Goal: Check status: Check status

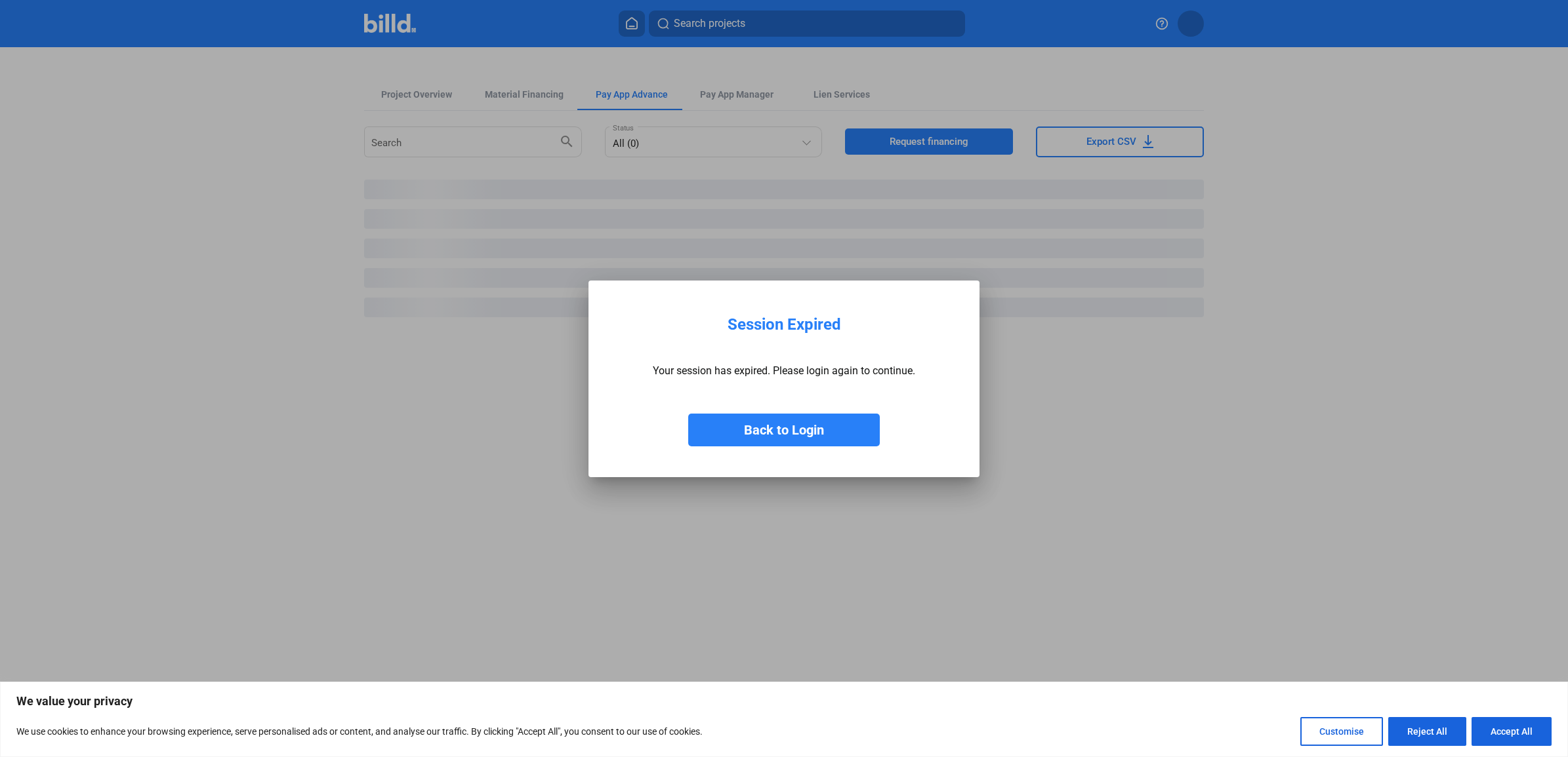
click at [818, 426] on button "Back to Login" at bounding box center [784, 430] width 192 height 32
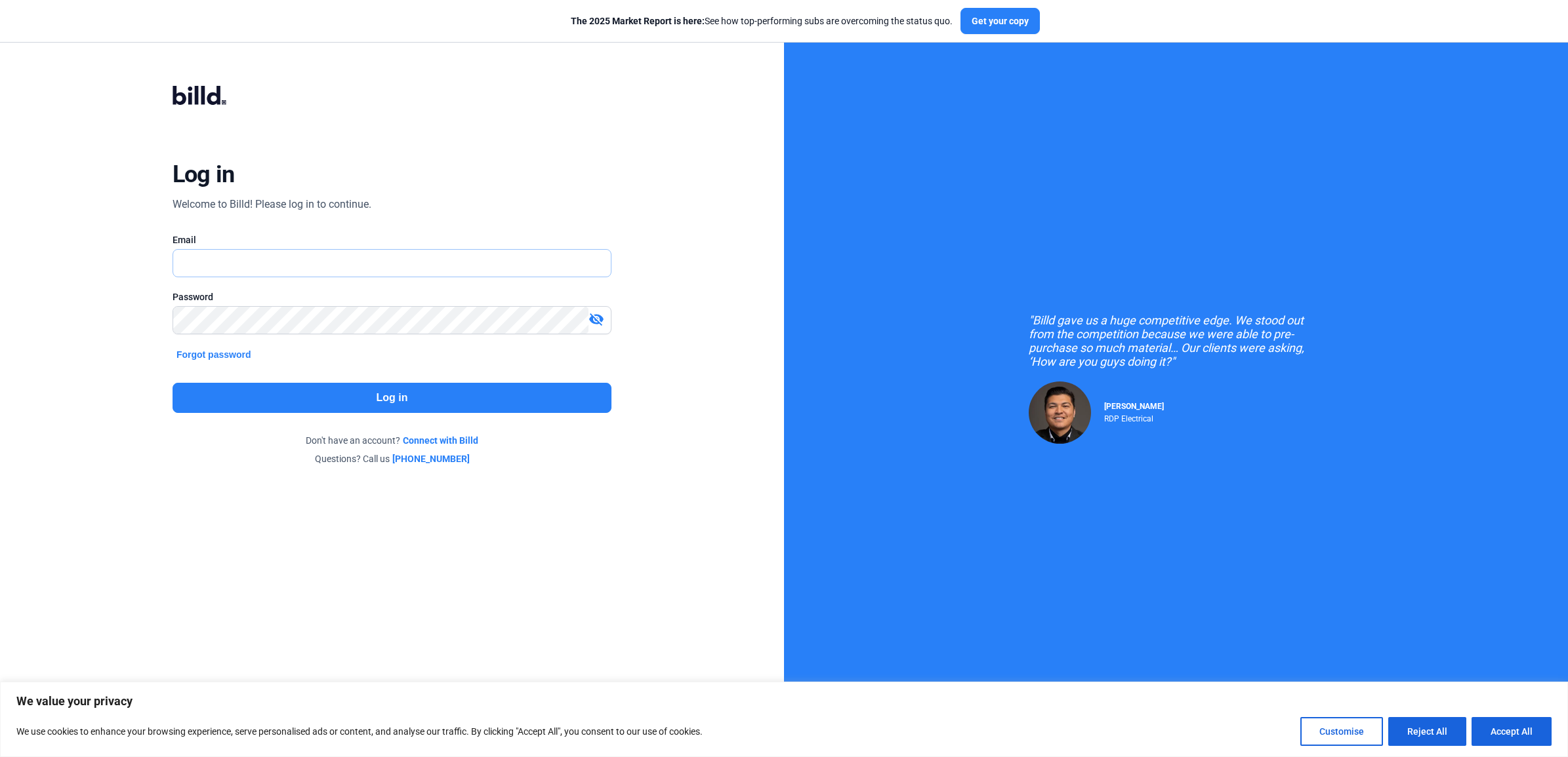
type input "[EMAIL_ADDRESS][DOMAIN_NAME]"
click at [367, 393] on button "Log in" at bounding box center [392, 398] width 439 height 30
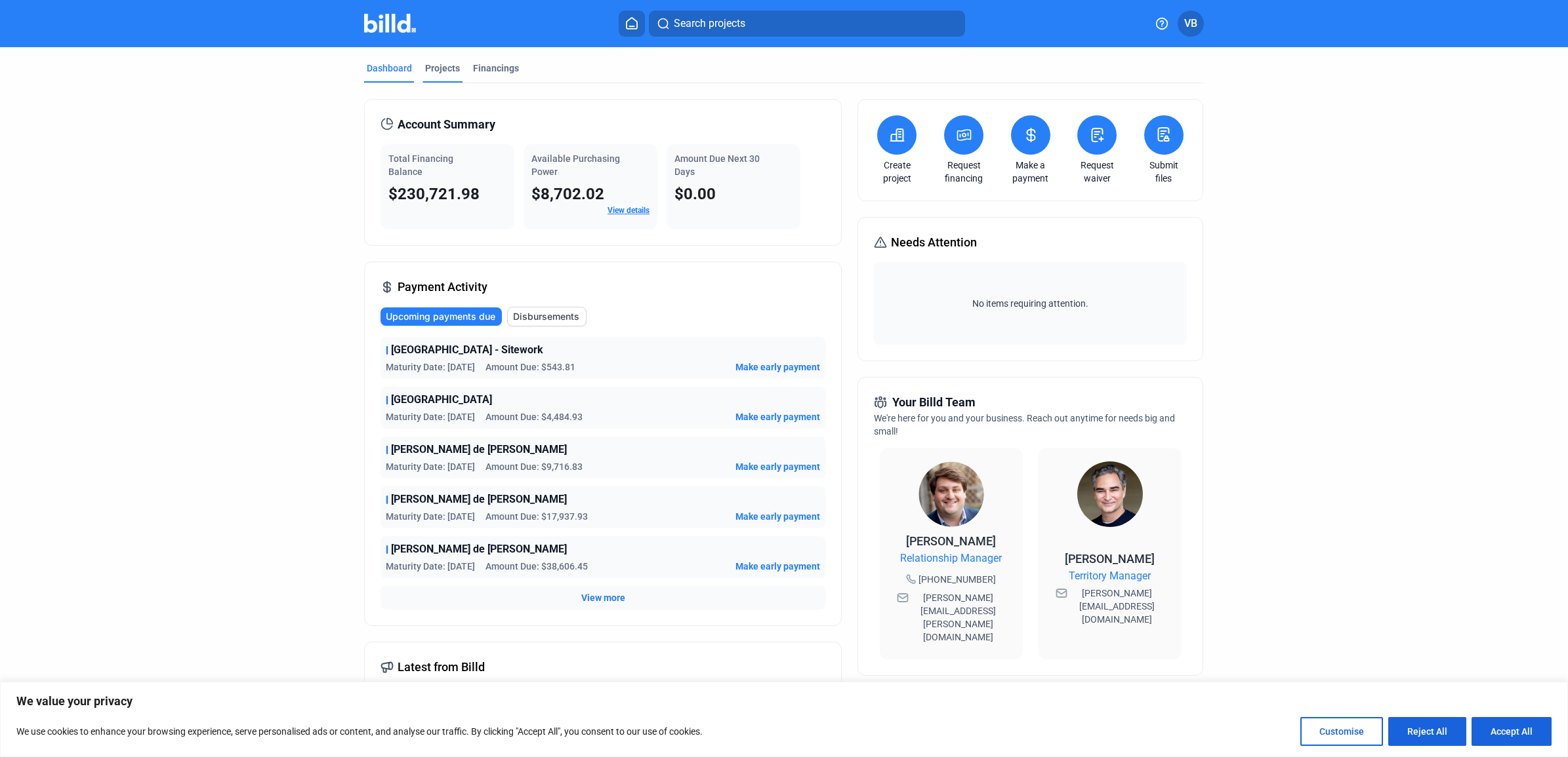
click at [435, 64] on div "Projects" at bounding box center [442, 68] width 34 height 13
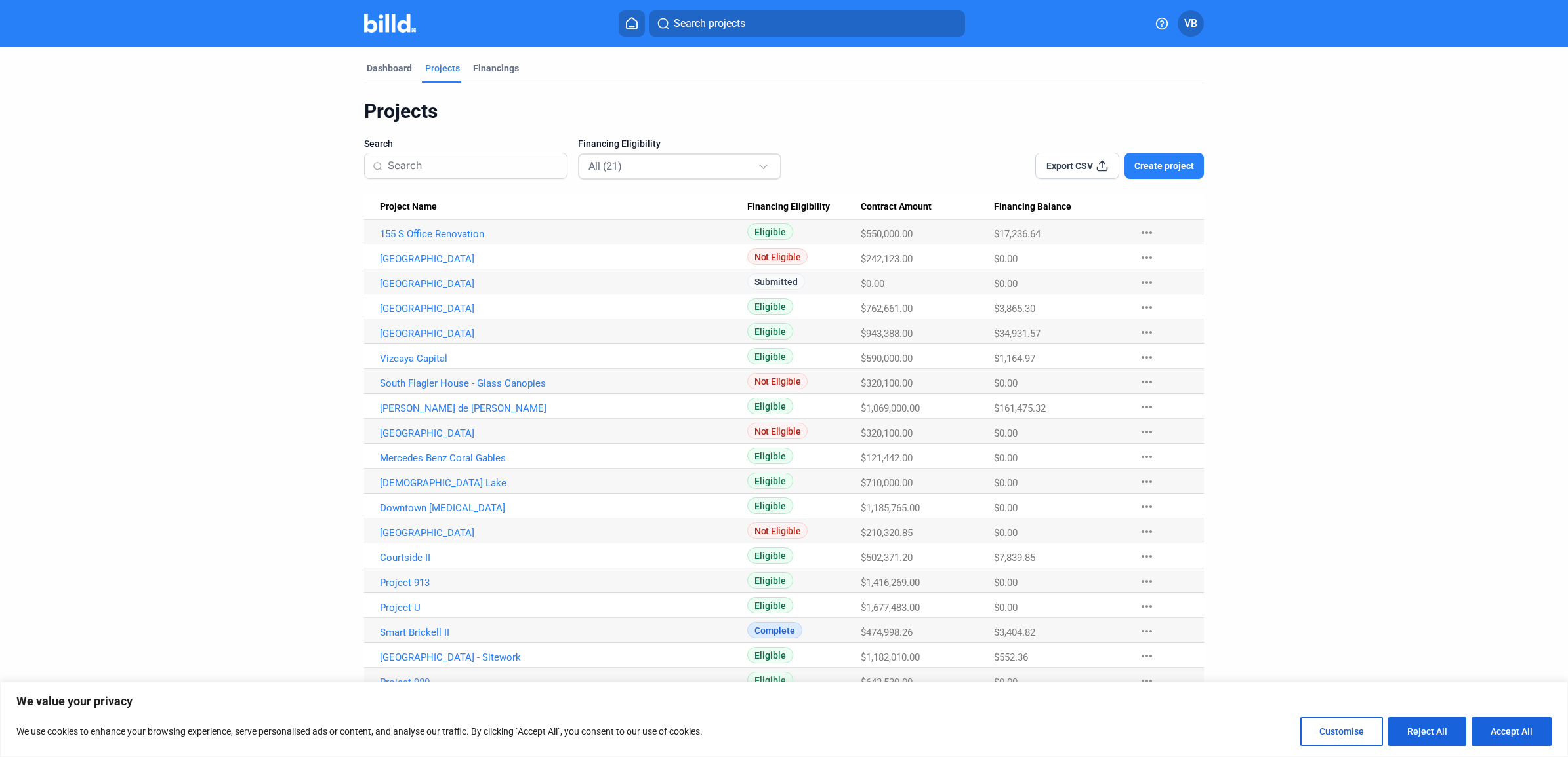
click at [616, 179] on div "All (21)" at bounding box center [679, 166] width 204 height 30
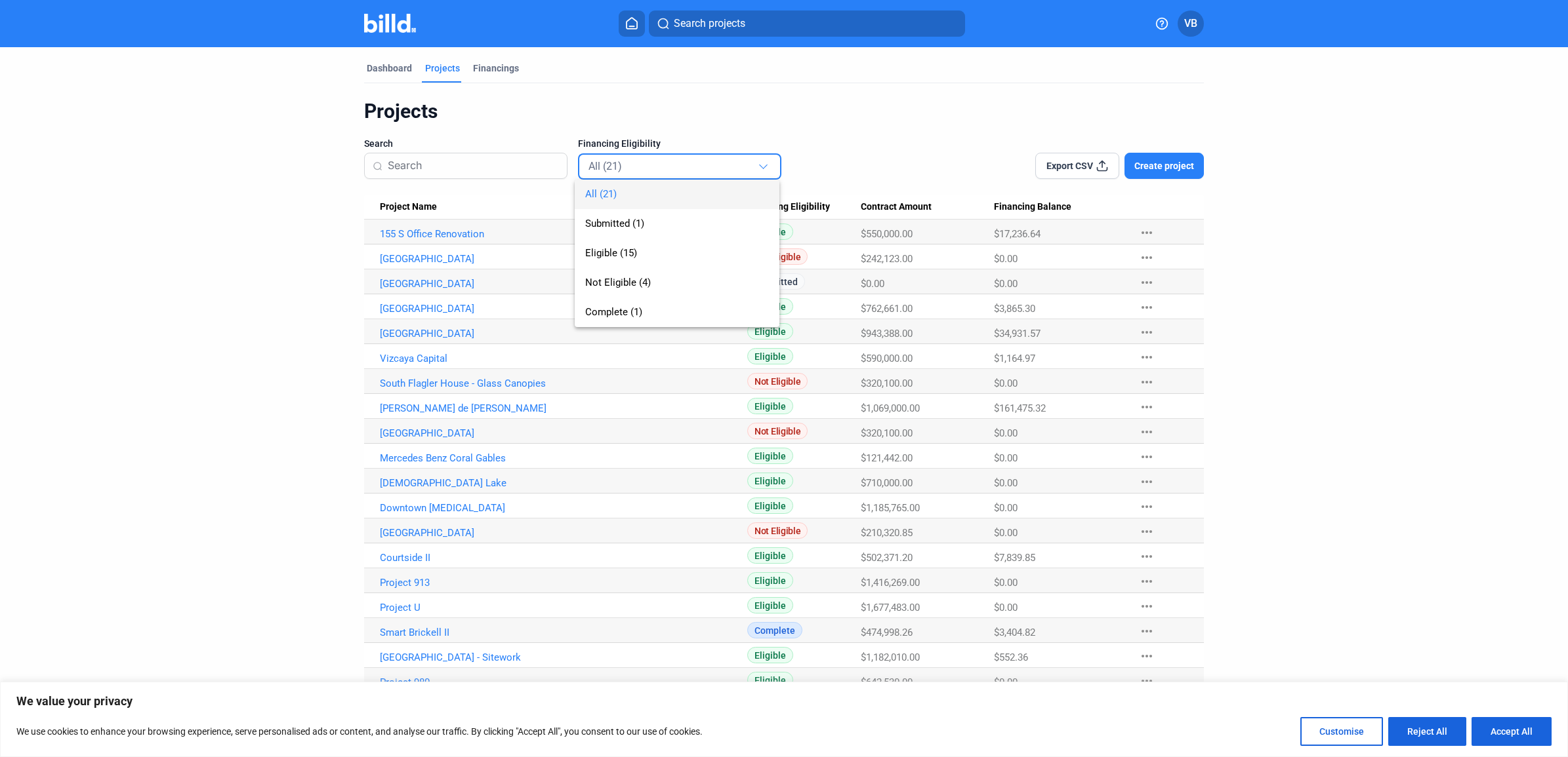
click at [501, 73] on div at bounding box center [784, 378] width 1568 height 757
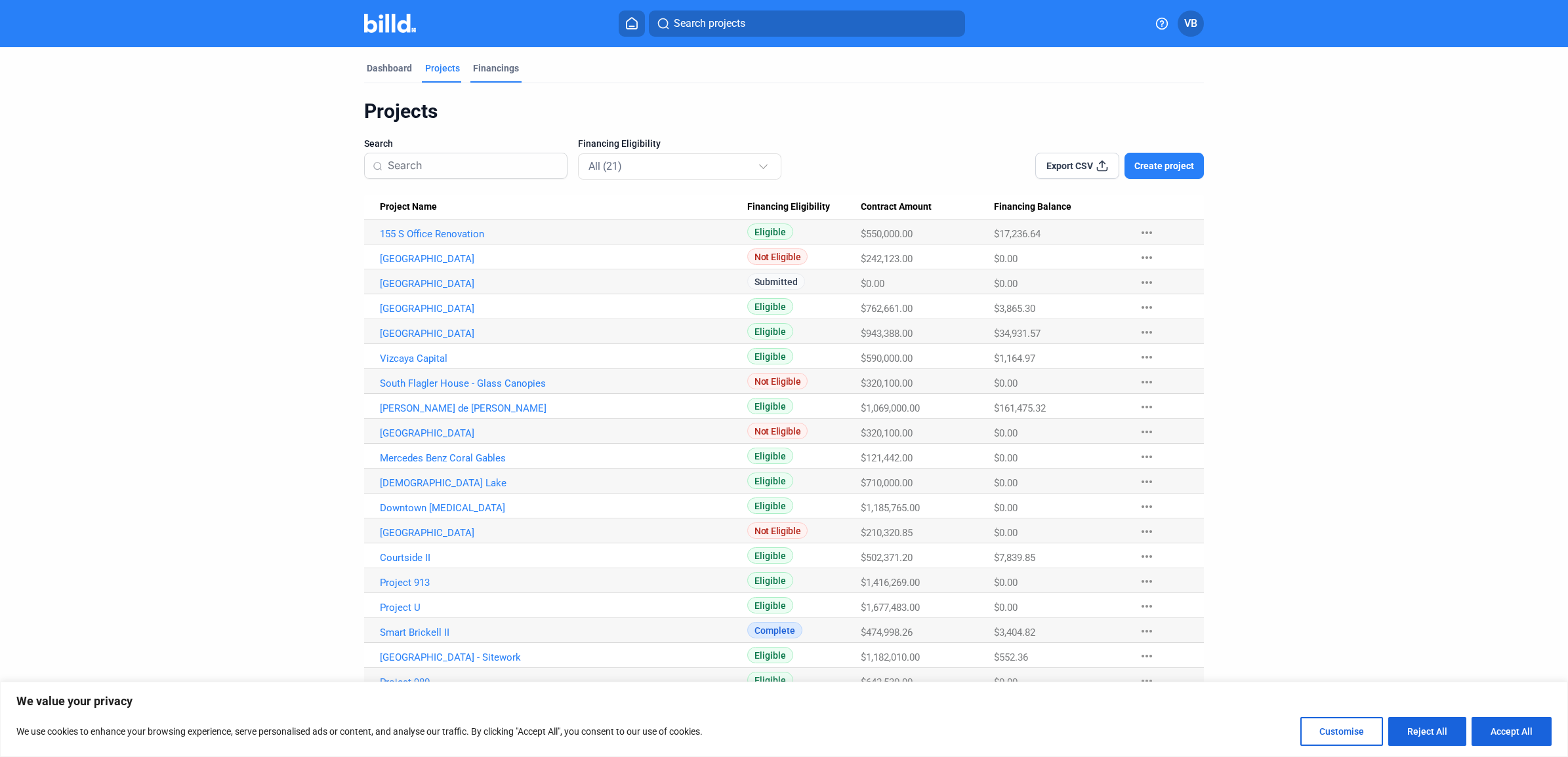
click at [490, 64] on div "Financings" at bounding box center [495, 68] width 46 height 13
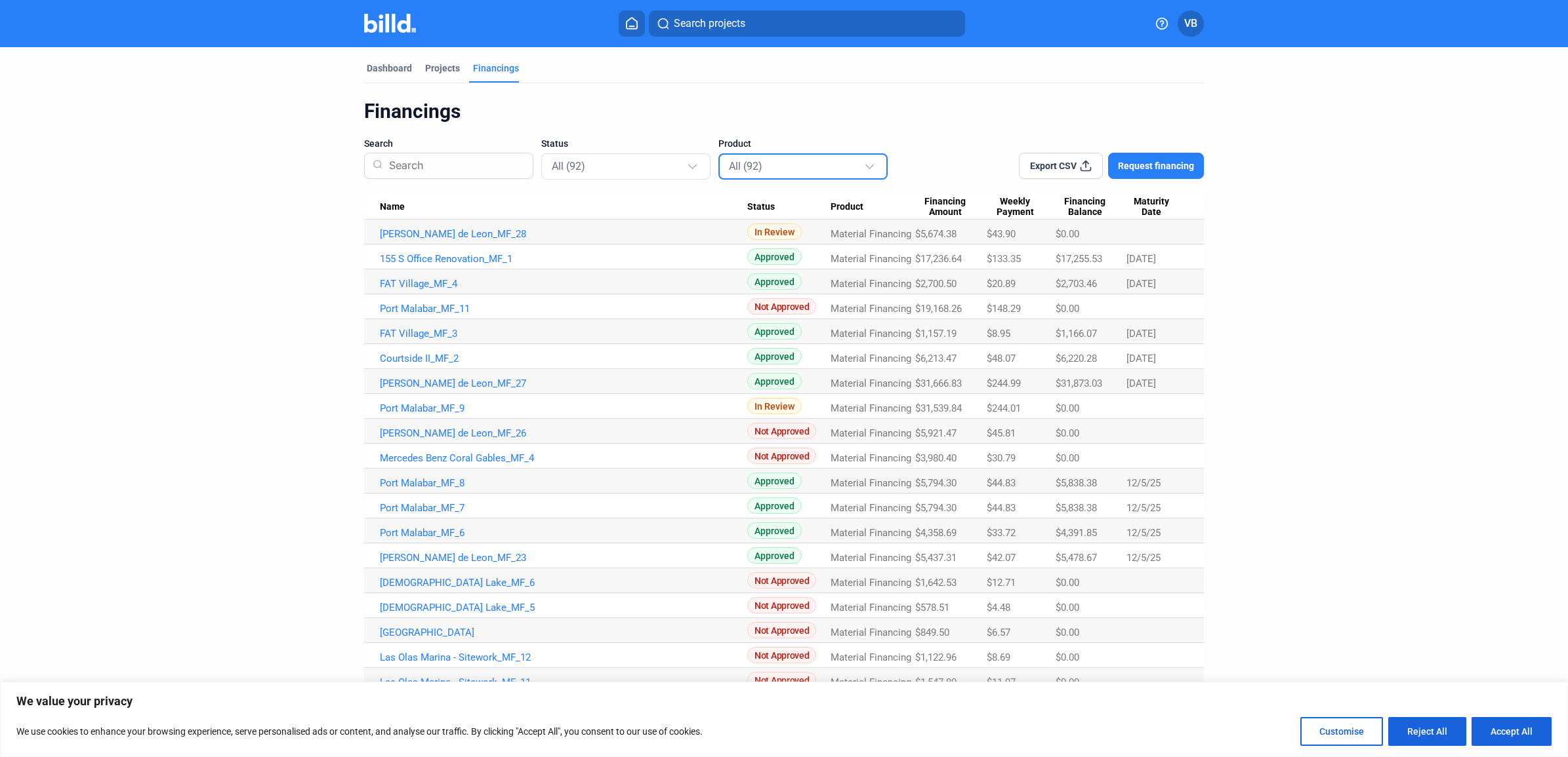
click at [767, 165] on div "All (92)" at bounding box center [797, 166] width 135 height 17
click at [774, 245] on span "Material Financing (75)" at bounding box center [801, 253] width 150 height 30
click at [631, 164] on div "All (75)" at bounding box center [620, 166] width 135 height 17
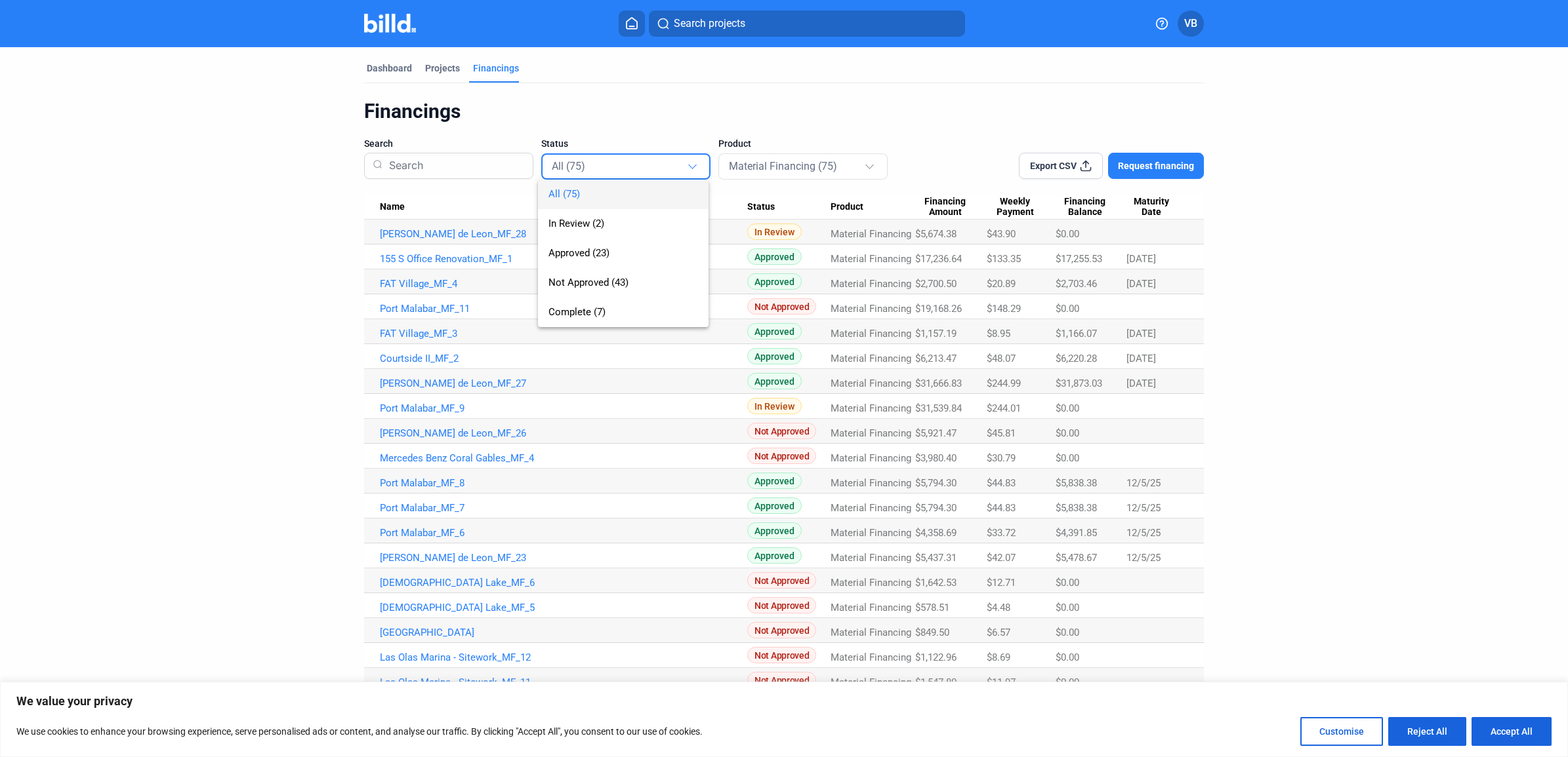
click at [975, 112] on div at bounding box center [784, 378] width 1568 height 757
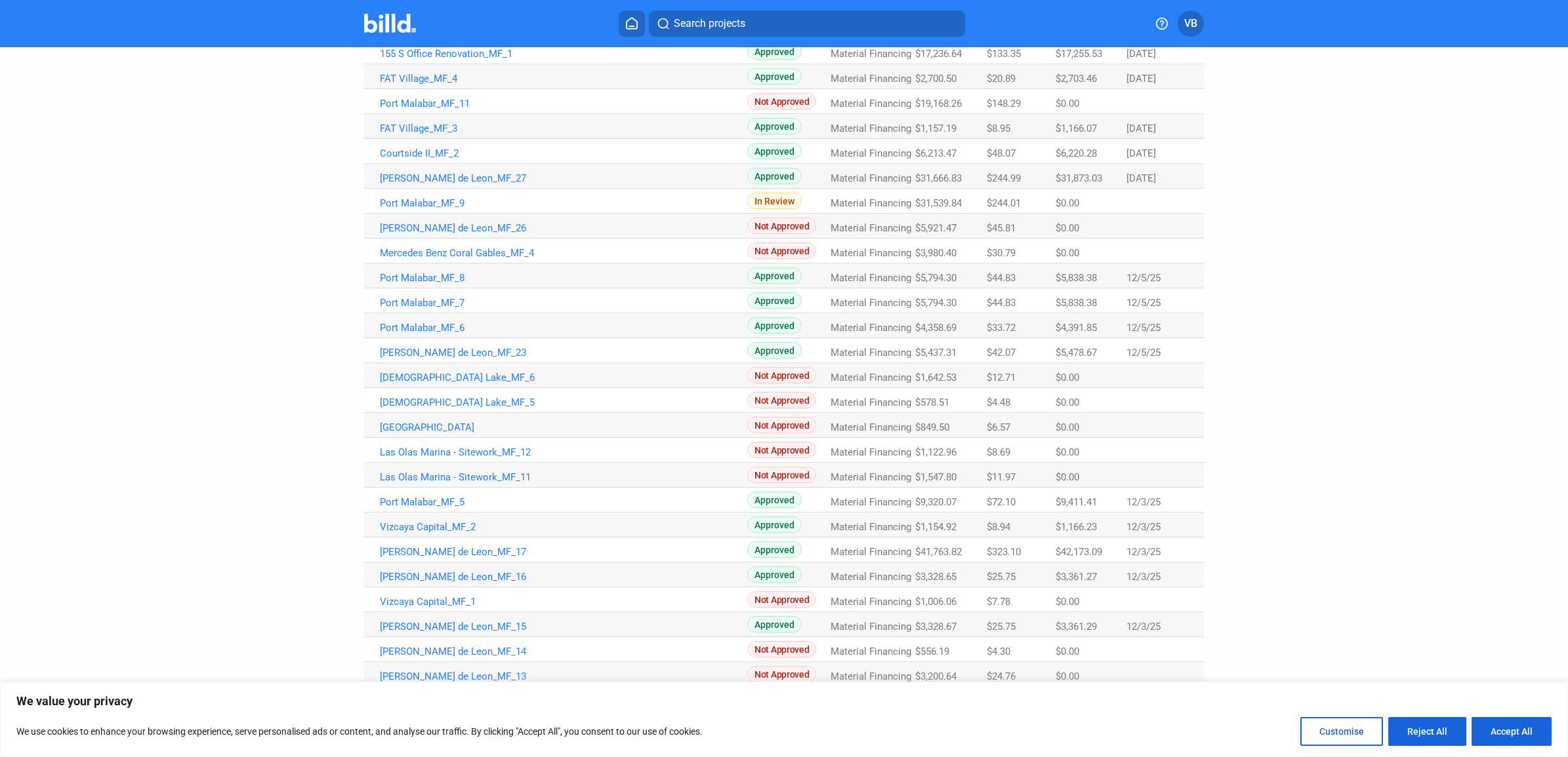
scroll to position [246, 0]
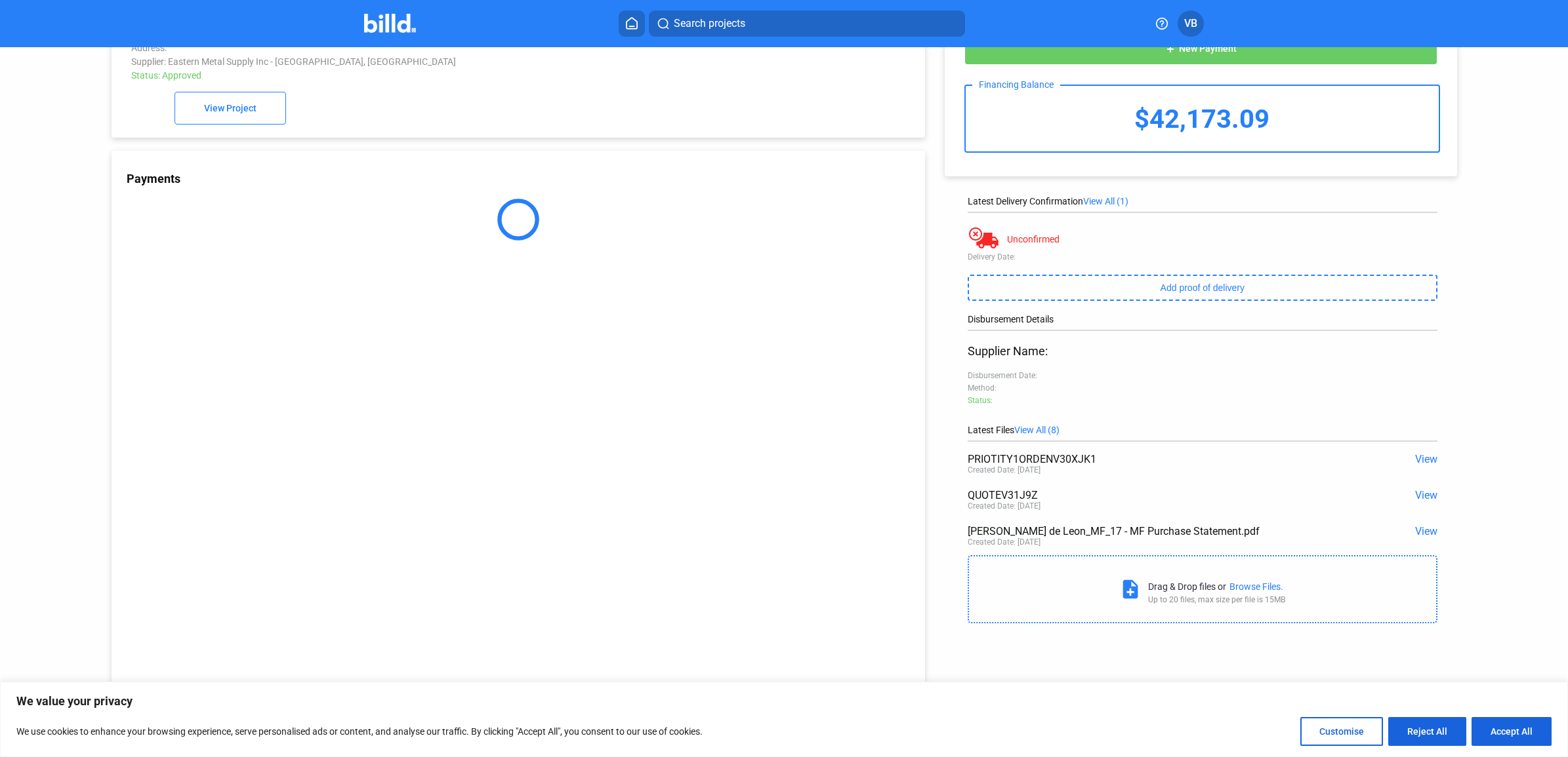
scroll to position [51, 0]
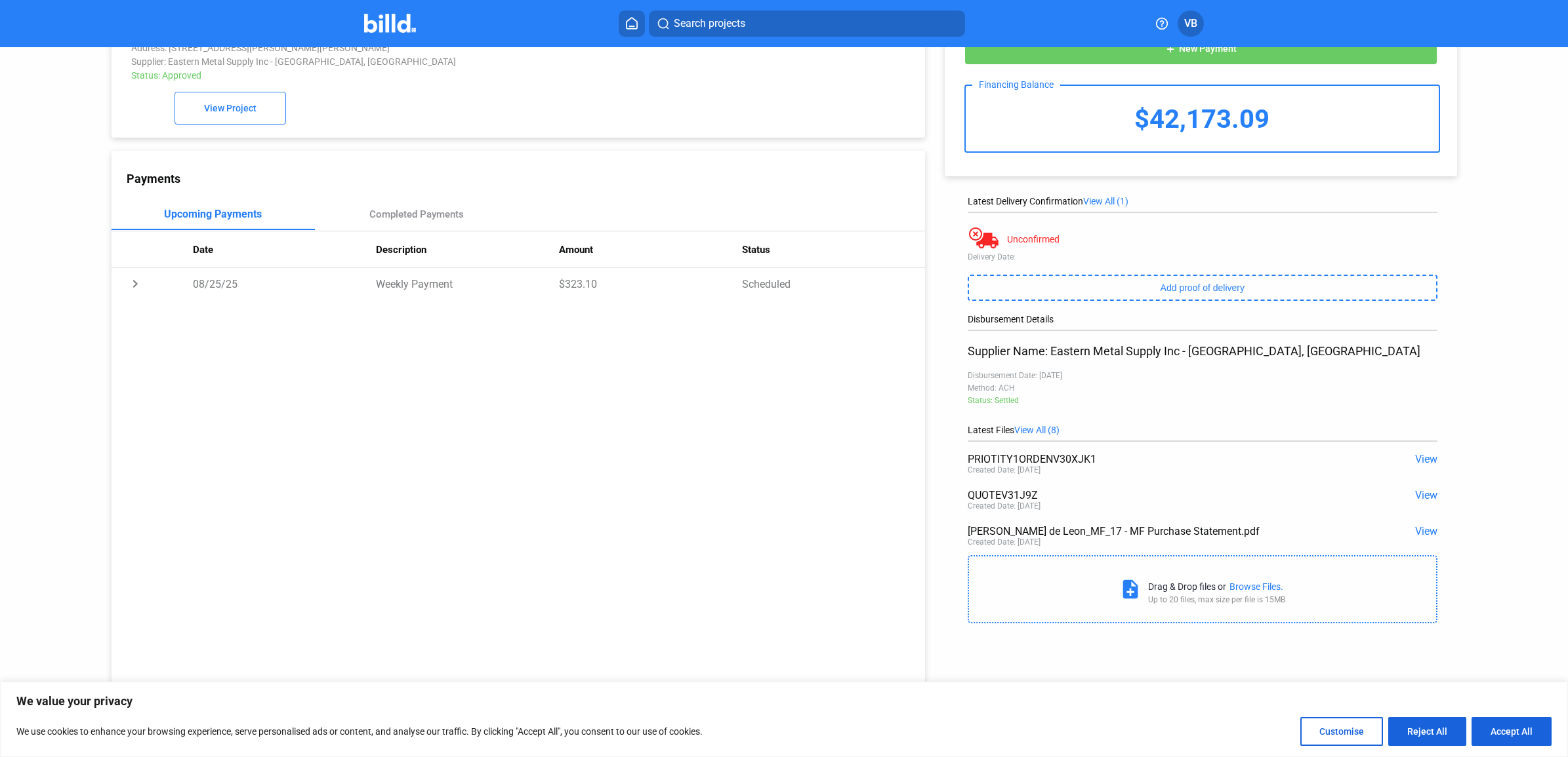
click at [1422, 499] on span "View" at bounding box center [1426, 495] width 23 height 13
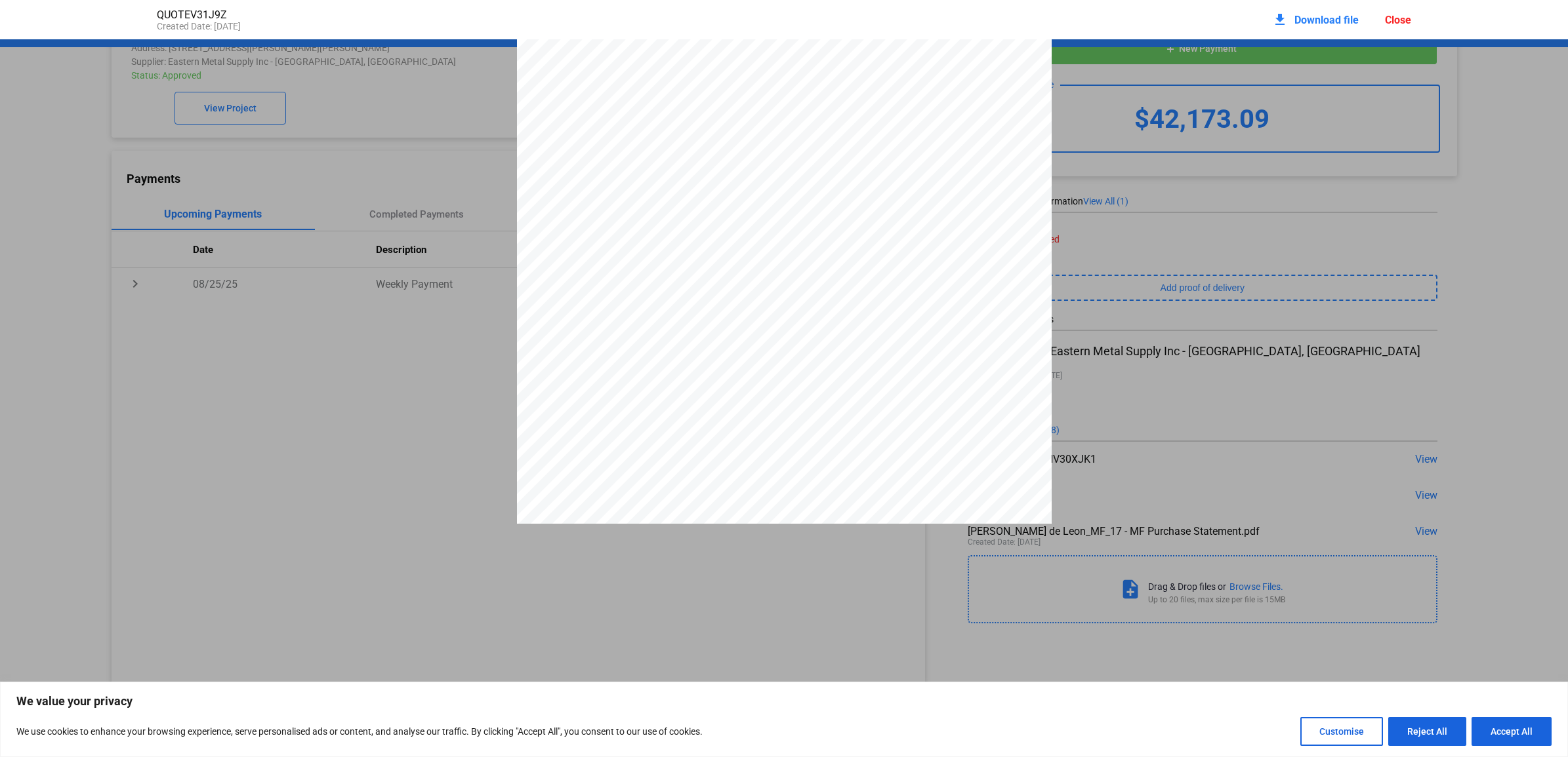
scroll to position [219, 0]
click at [1265, 248] on div at bounding box center [784, 178] width 1568 height 691
click at [1403, 21] on div "Close" at bounding box center [1398, 20] width 27 height 13
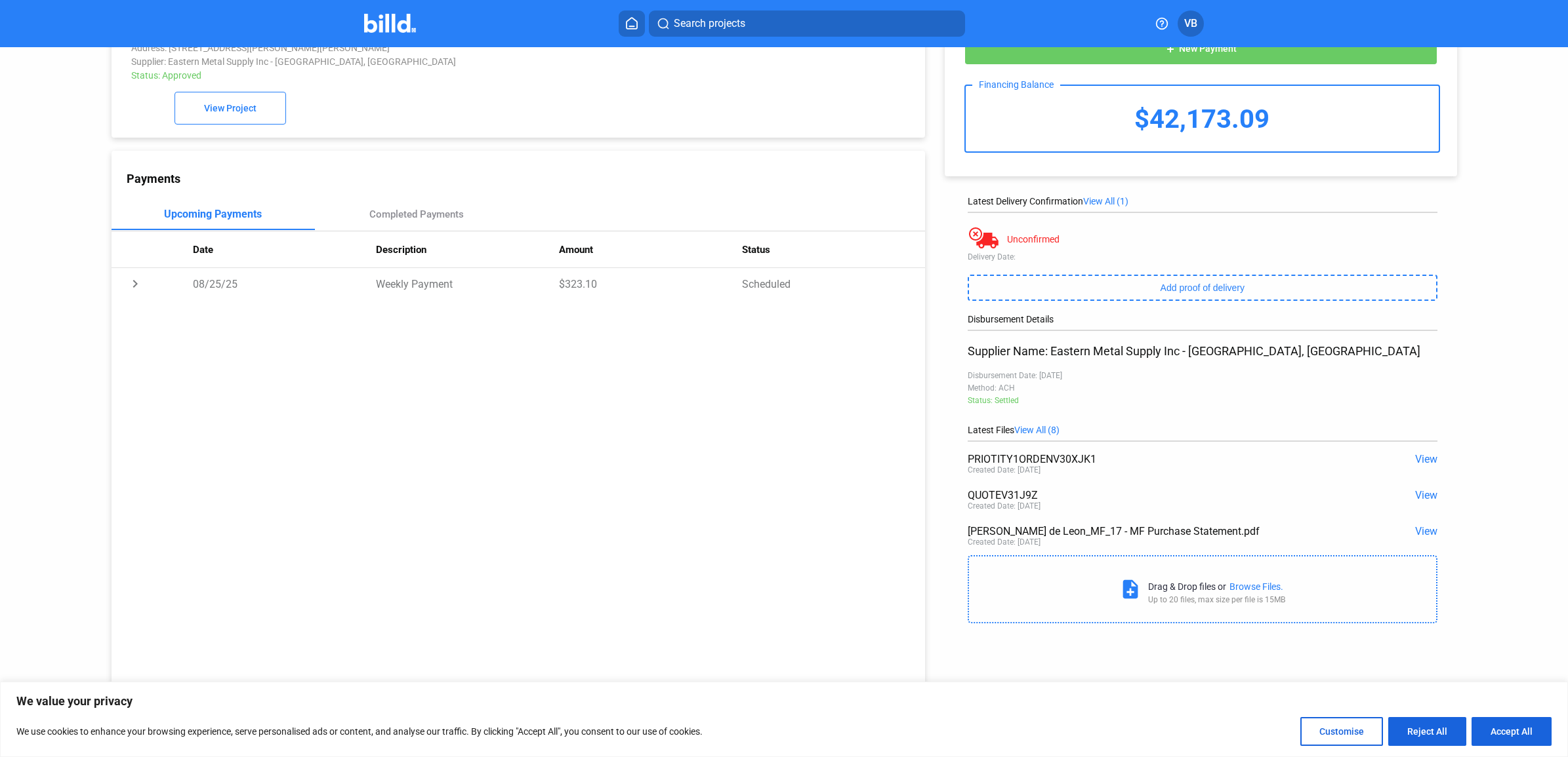
click at [1420, 456] on span "View" at bounding box center [1426, 459] width 23 height 13
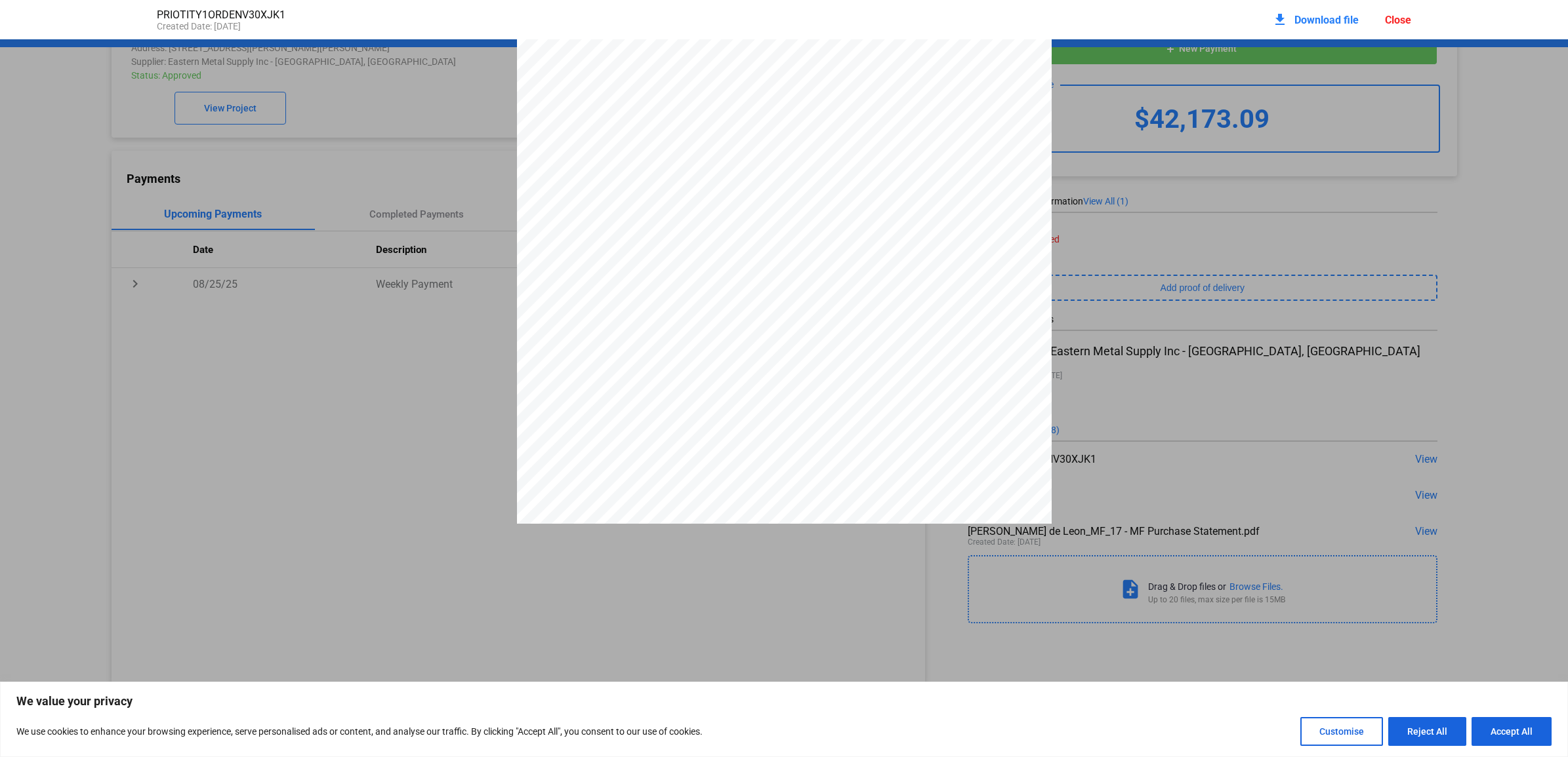
click at [727, 257] on div at bounding box center [784, 178] width 535 height 691
drag, startPoint x: 993, startPoint y: 158, endPoint x: 999, endPoint y: 146, distance: 13.4
click at [993, 158] on div at bounding box center [784, 385] width 535 height 691
click at [1299, 15] on span "Download file" at bounding box center [1326, 20] width 64 height 13
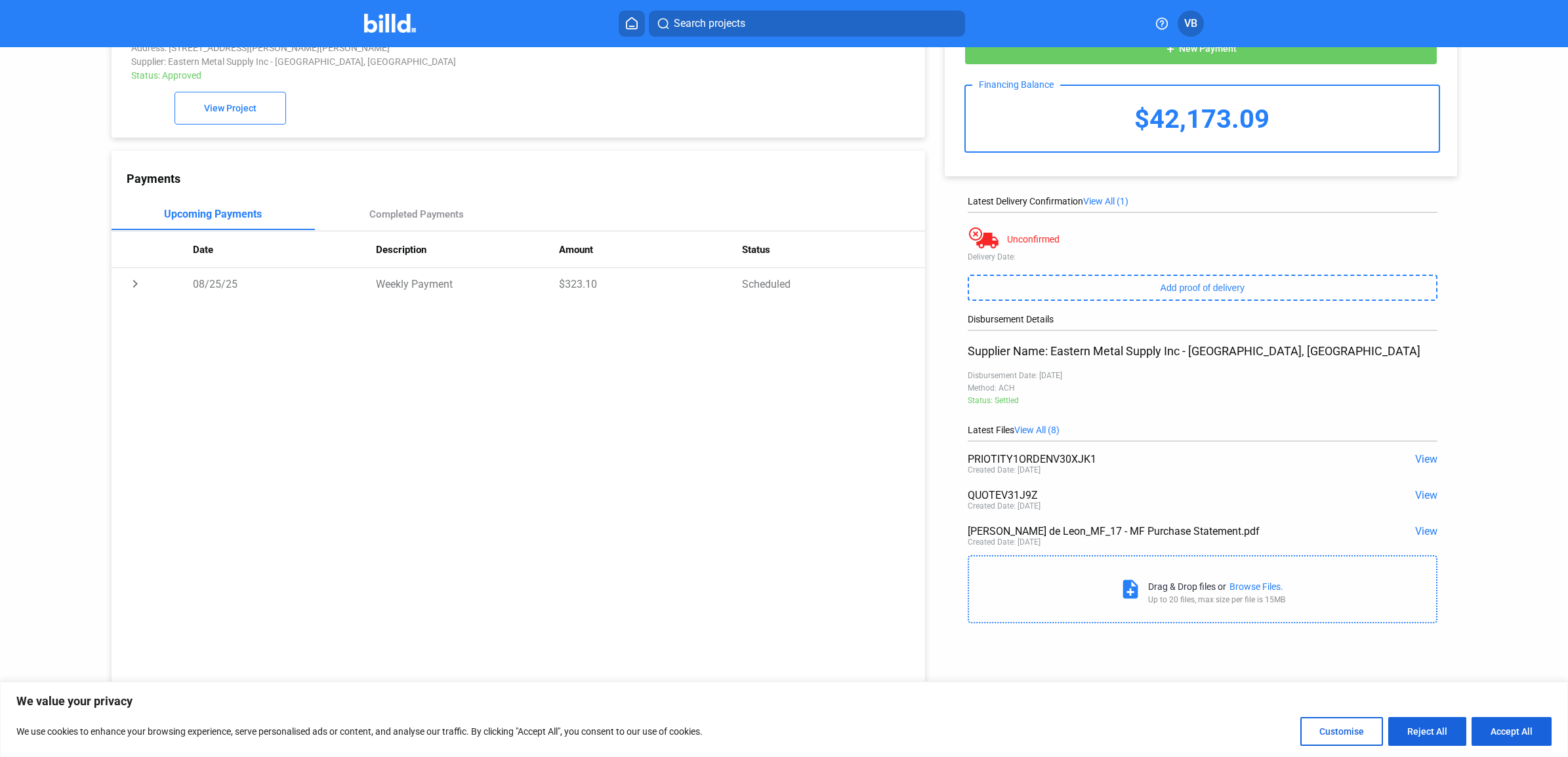
click at [1041, 457] on div "PRIOTITY1ORDENV30XJK1" at bounding box center [1155, 459] width 375 height 13
click at [1417, 459] on span "View" at bounding box center [1426, 459] width 23 height 13
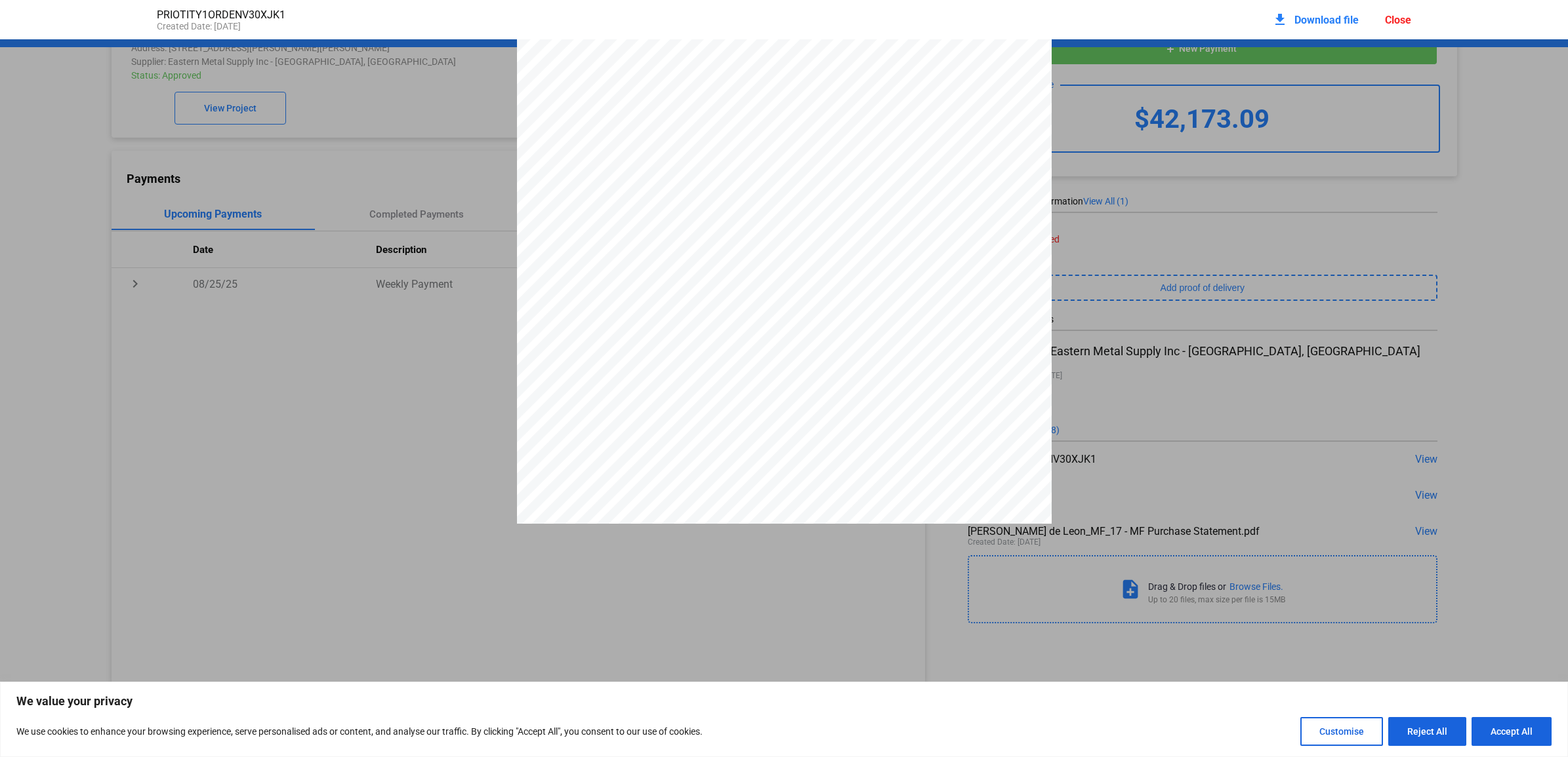
scroll to position [219, 0]
click at [737, 277] on div at bounding box center [784, 178] width 535 height 691
click at [738, 276] on div at bounding box center [784, 178] width 535 height 691
click at [739, 275] on div at bounding box center [784, 178] width 535 height 691
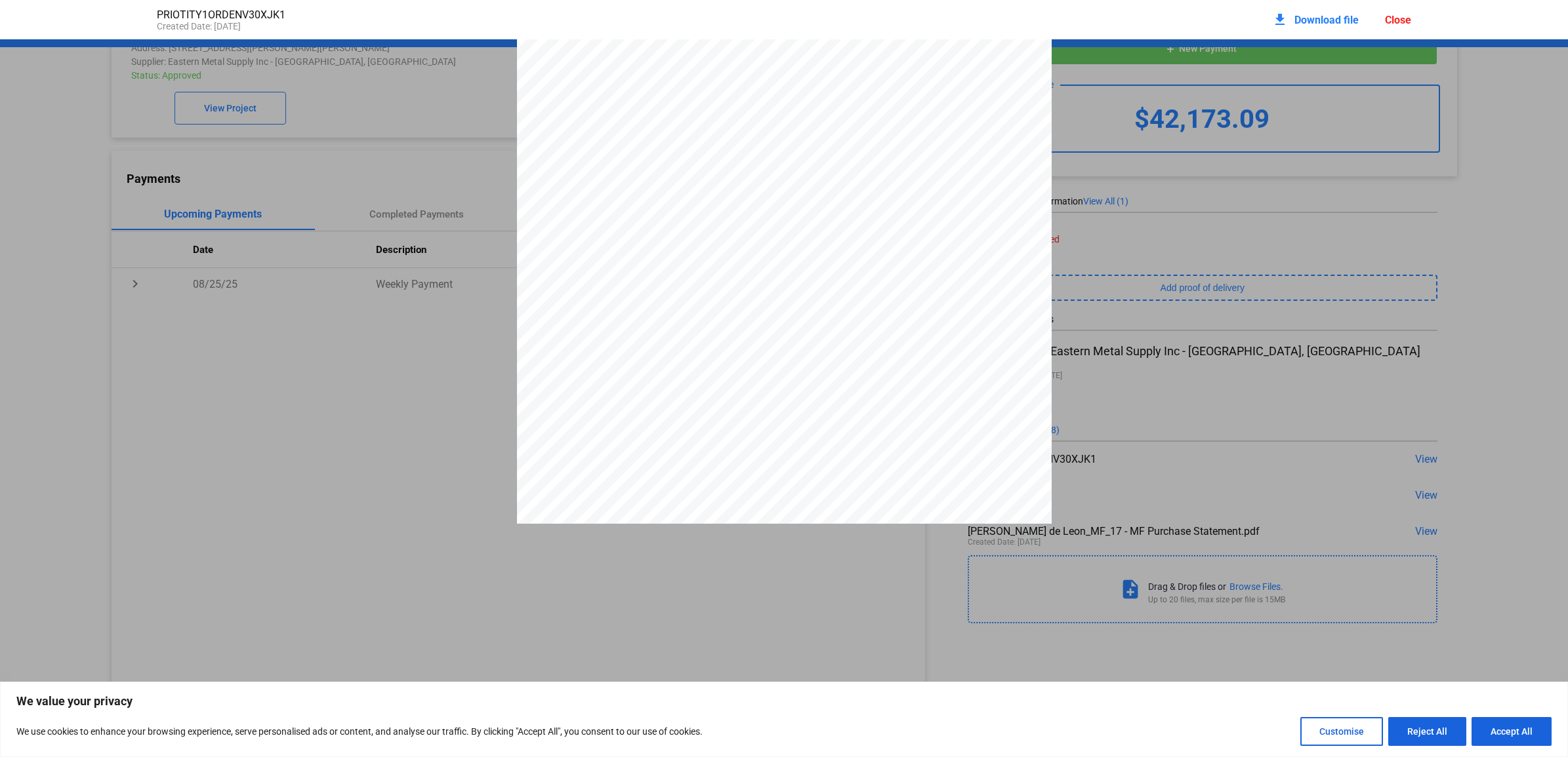
click at [1300, 11] on div "download Download file" at bounding box center [1315, 20] width 87 height 29
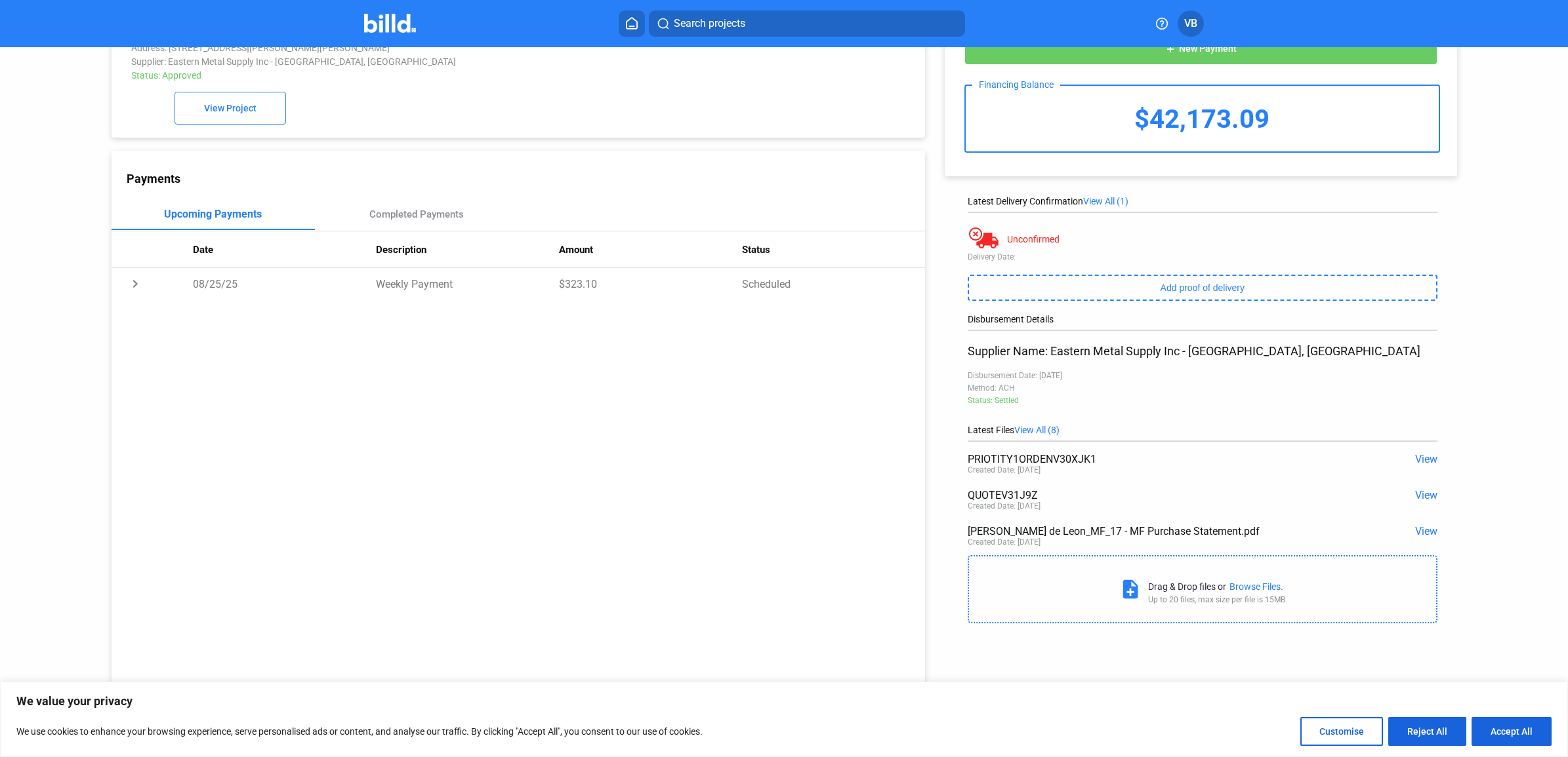
click at [864, 357] on div "Payments Upcoming Payments Completed Payments Date Description Amount Status ch…" at bounding box center [518, 437] width 814 height 573
click at [992, 452] on div "PRIOTITY1ORDENV30XJK1 View Created Date: [DATE]" at bounding box center [1202, 465] width 469 height 36
drag, startPoint x: 1098, startPoint y: 453, endPoint x: 948, endPoint y: 447, distance: 150.1
click at [948, 447] on div "add New Payment Financing Balance $42,173.09 Latest Delivery Confirmation View …" at bounding box center [1207, 315] width 564 height 631
copy div "PRIOTITY1ORDENV30XJK1"
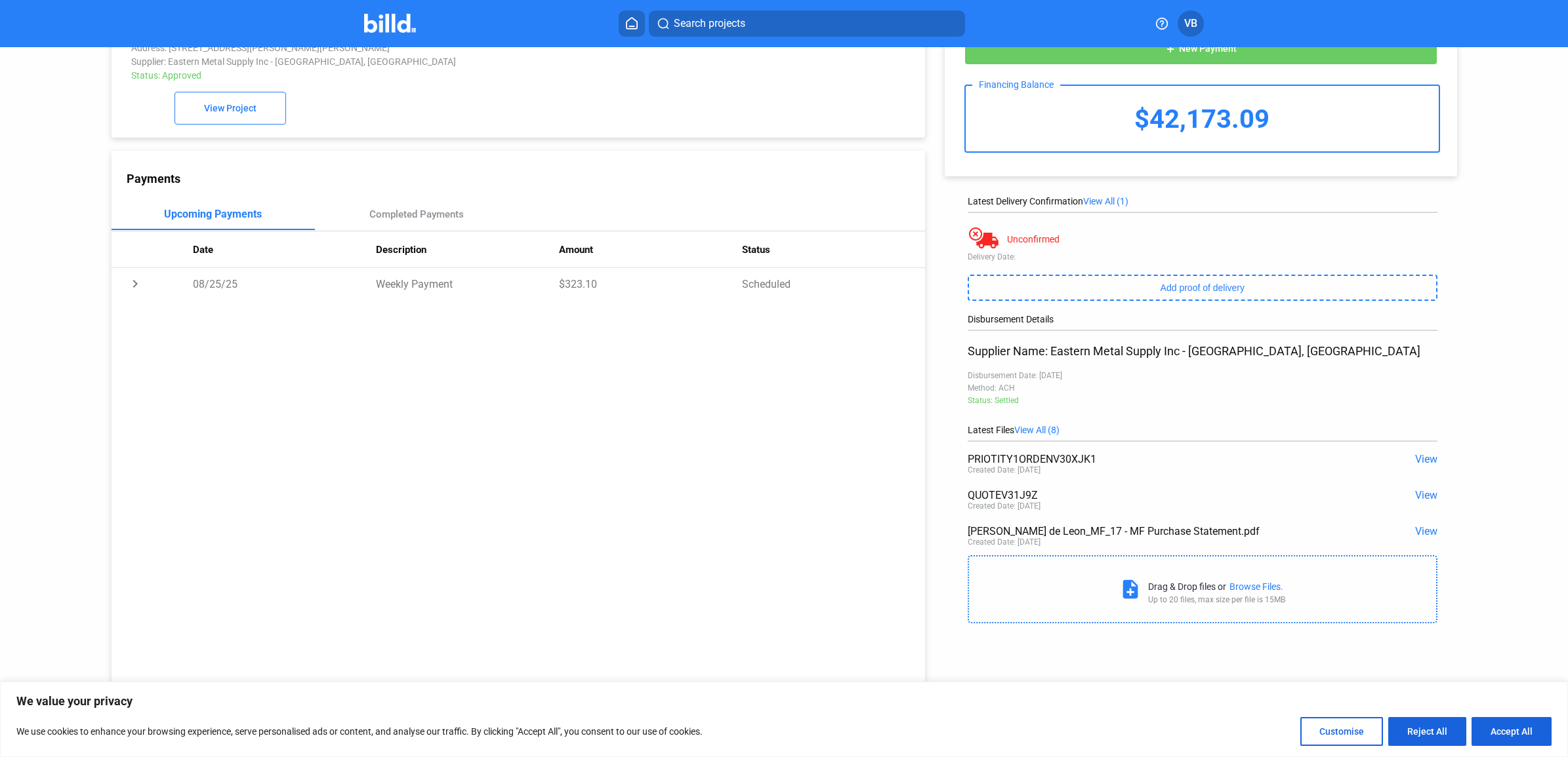
click at [1421, 456] on span "View" at bounding box center [1426, 459] width 23 height 13
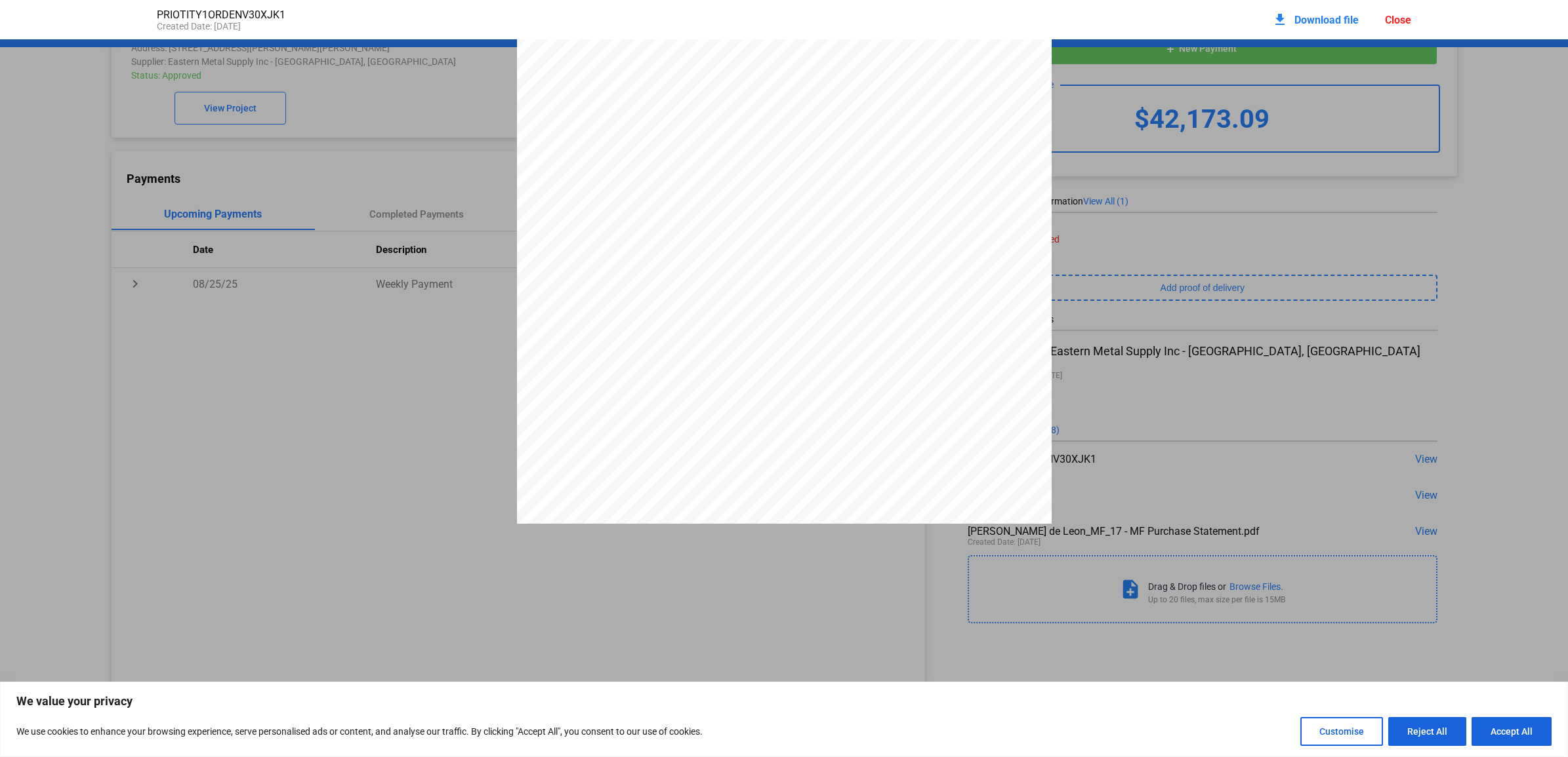
scroll to position [0, 0]
click at [1195, 384] on div at bounding box center [784, 385] width 1568 height 691
click at [1358, 424] on div at bounding box center [784, 385] width 1568 height 691
click at [1391, 18] on div "Close" at bounding box center [1398, 20] width 27 height 13
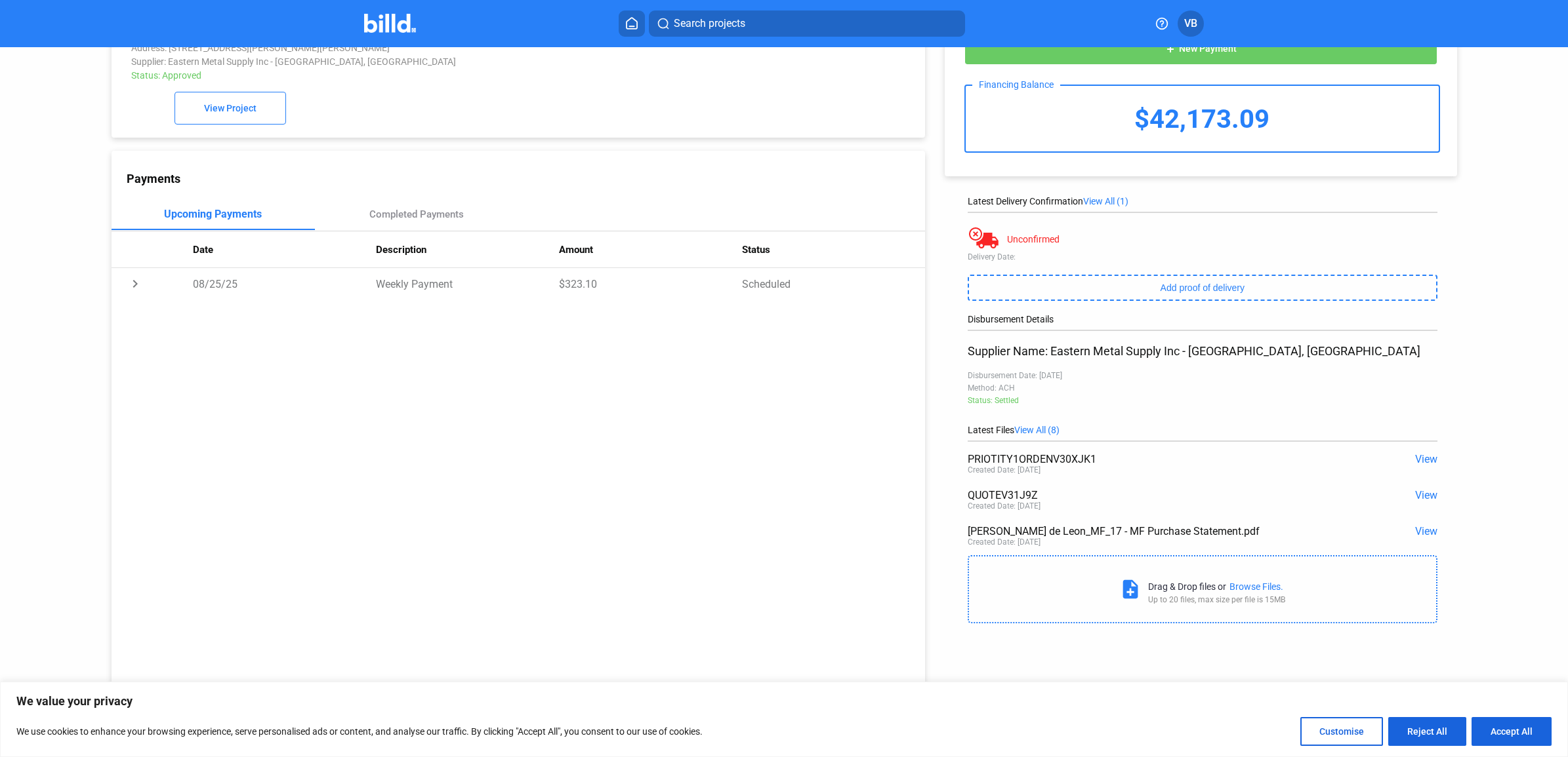
click at [1417, 489] on div "QUOTEV31J9Z View Created Date: [DATE]" at bounding box center [1202, 501] width 469 height 36
click at [1415, 496] on span "View" at bounding box center [1426, 495] width 23 height 13
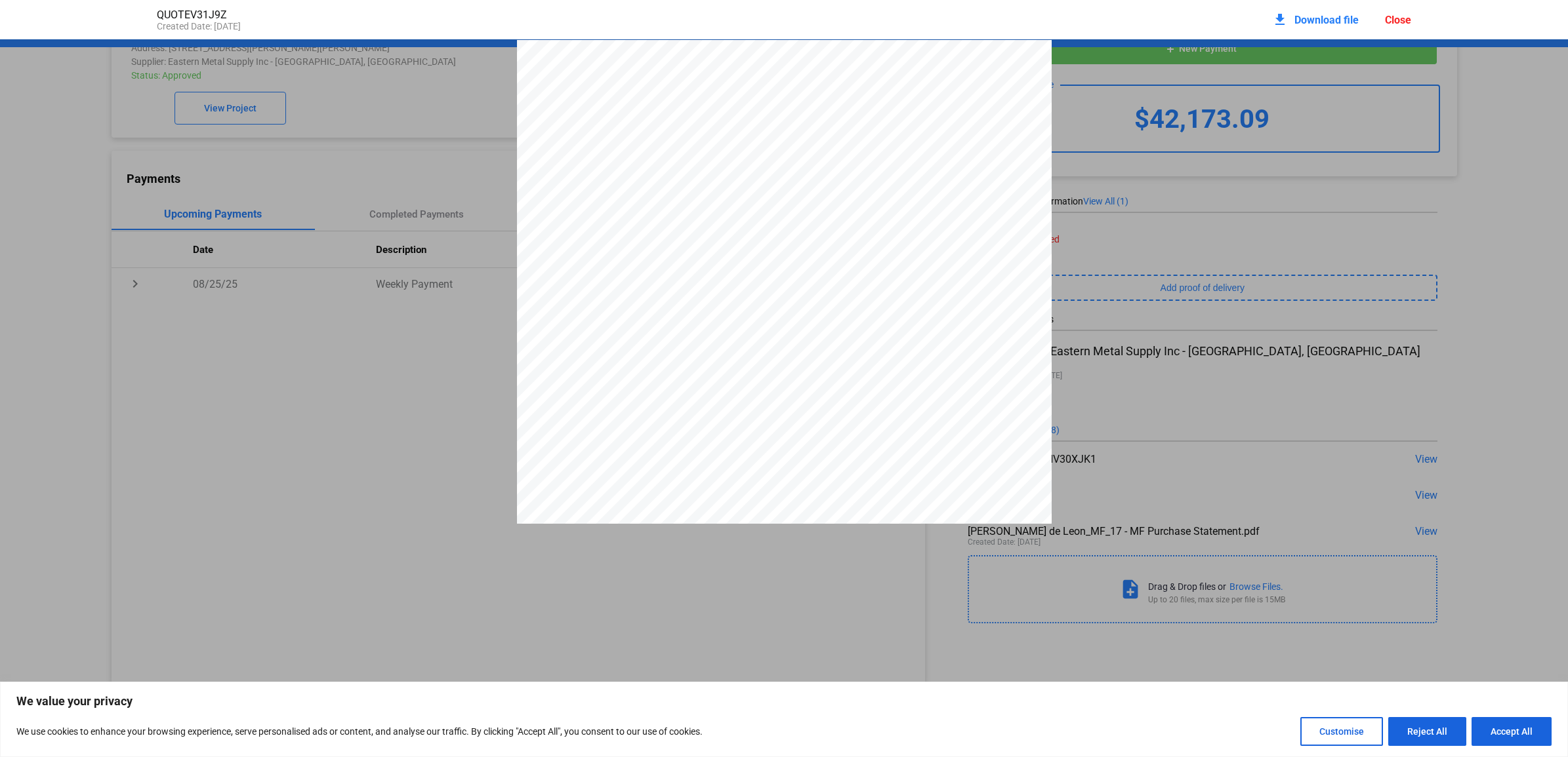
click at [1137, 217] on div at bounding box center [784, 385] width 1568 height 691
click at [1175, 219] on div at bounding box center [784, 385] width 1568 height 691
click at [1116, 194] on div at bounding box center [784, 385] width 1568 height 691
click at [1392, 30] on div "download Download file Close" at bounding box center [1342, 20] width 139 height 29
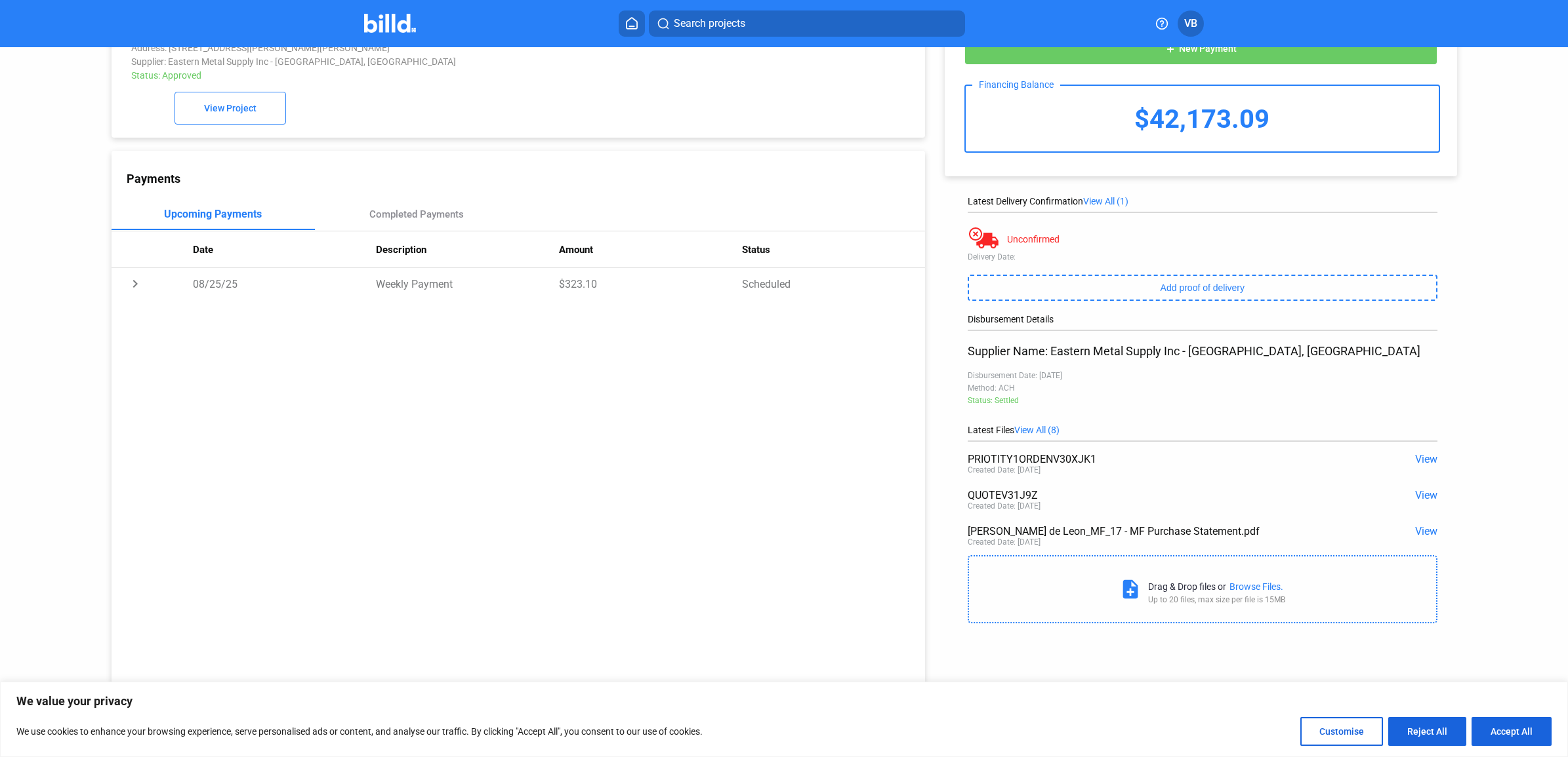
click at [1398, 21] on mat-toolbar "Search projects VB" at bounding box center [784, 23] width 1568 height 47
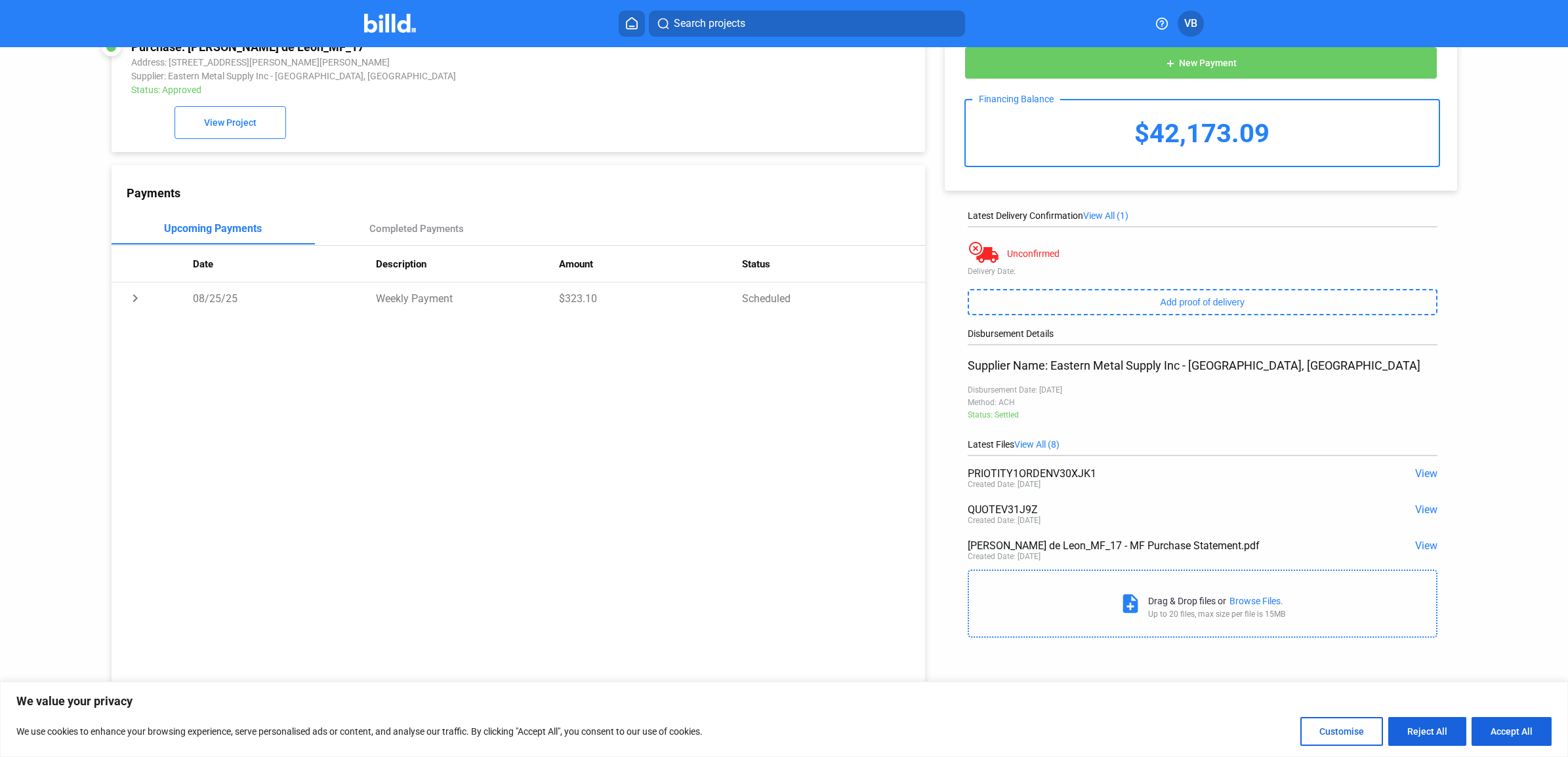
scroll to position [51, 0]
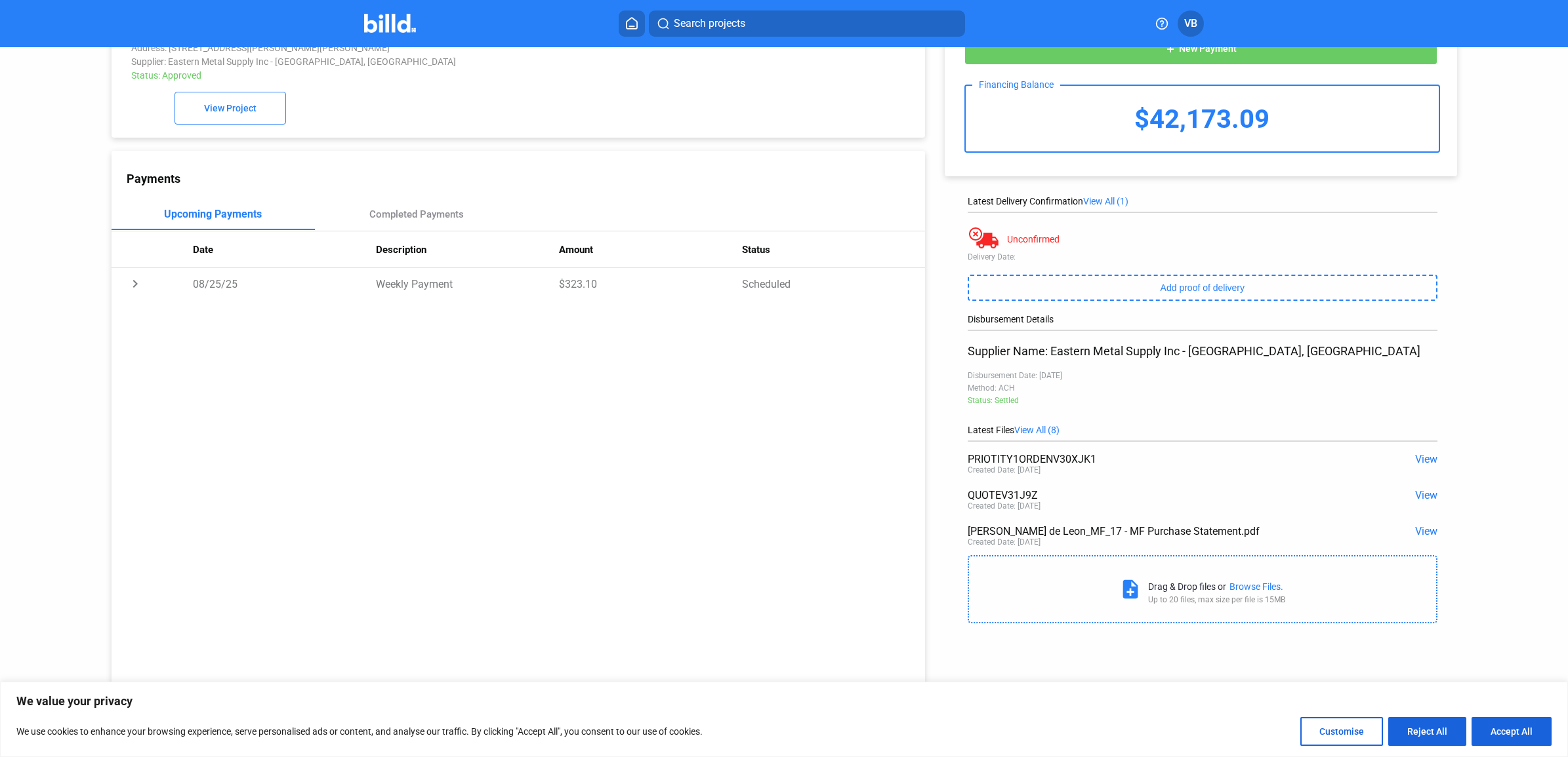
click at [1417, 533] on span "View" at bounding box center [1426, 531] width 23 height 13
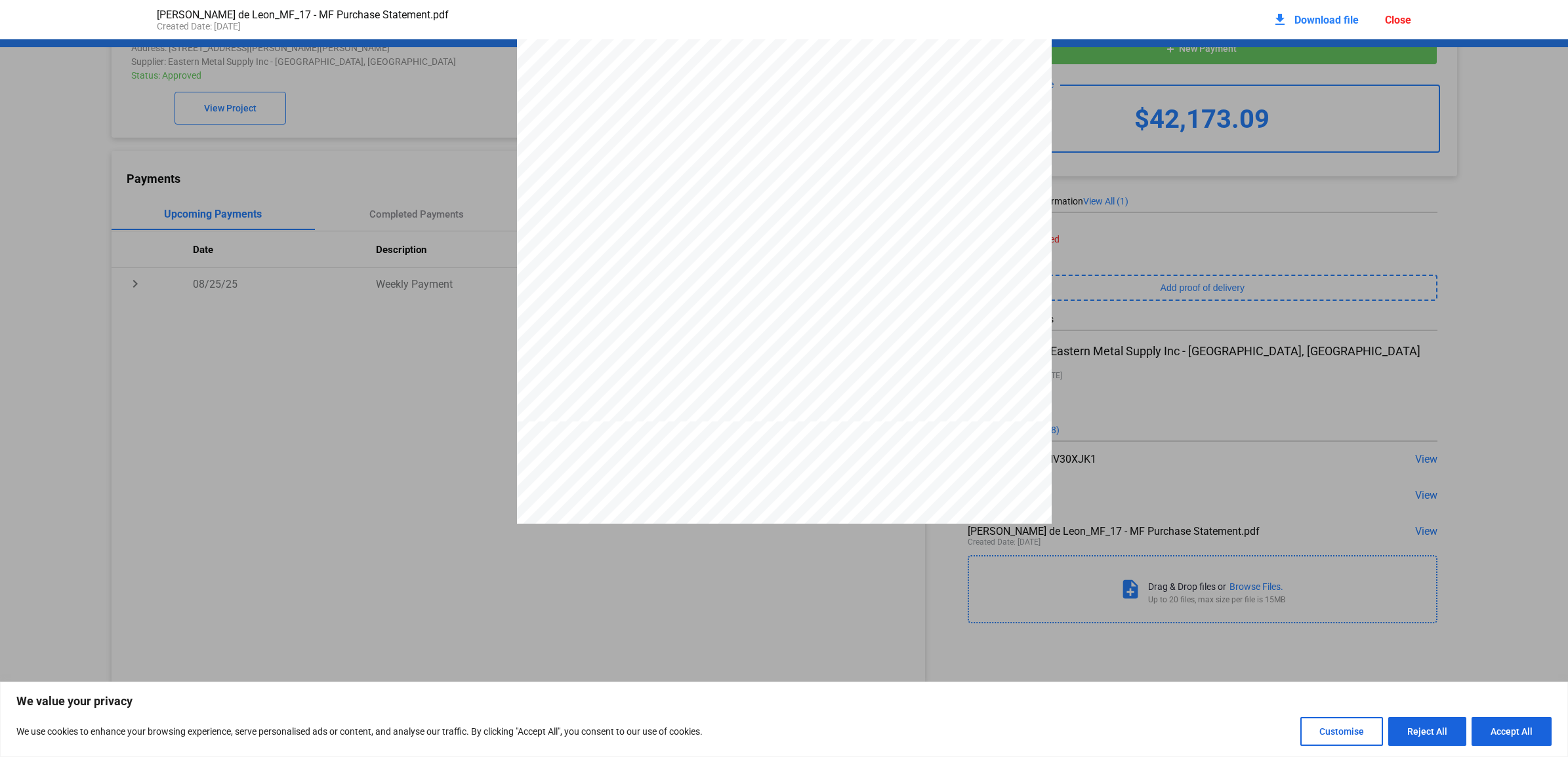
scroll to position [0, 0]
drag, startPoint x: 1067, startPoint y: 174, endPoint x: 1083, endPoint y: 185, distance: 19.4
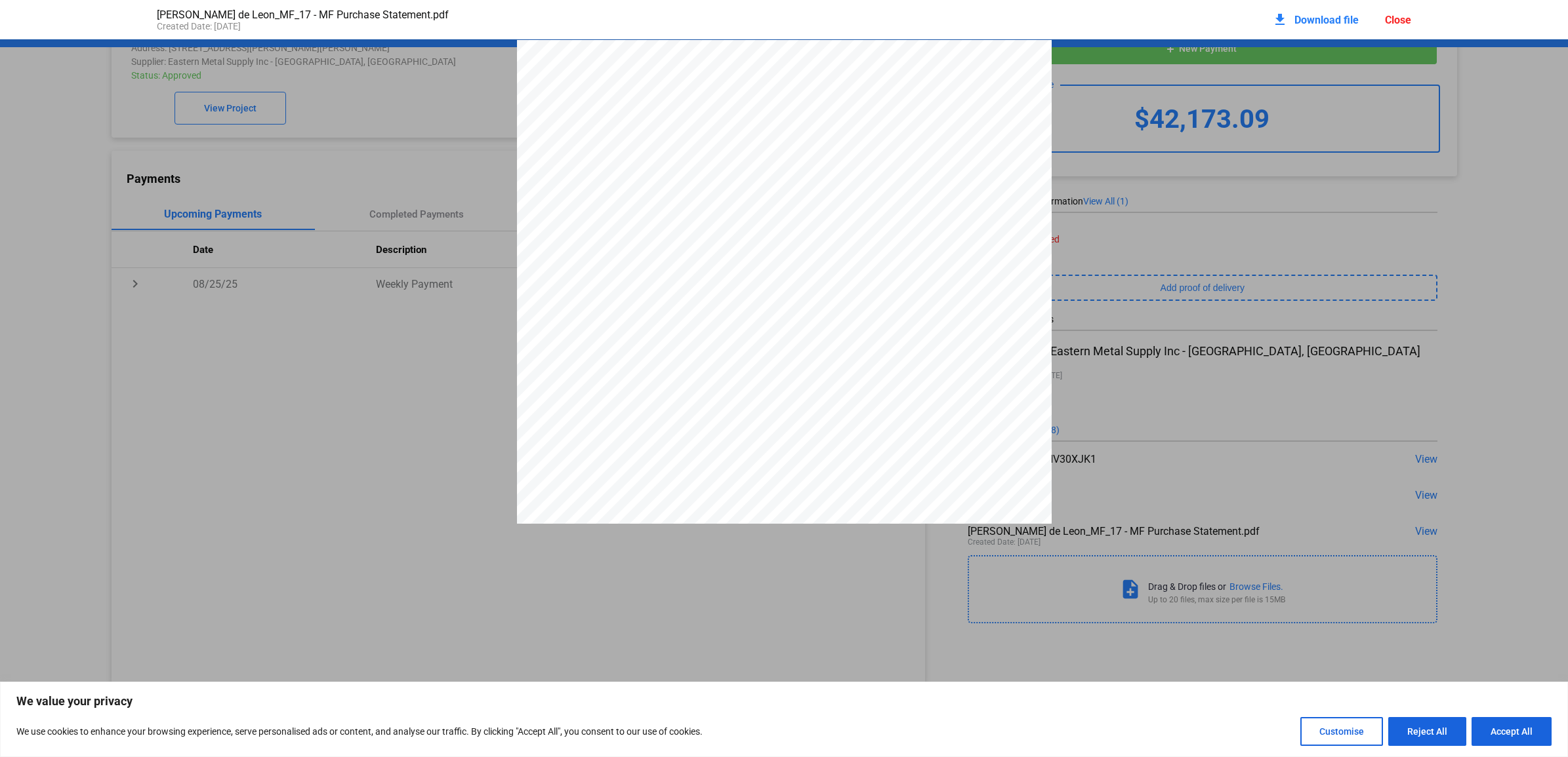
click at [1398, 23] on div "Close" at bounding box center [1398, 20] width 27 height 13
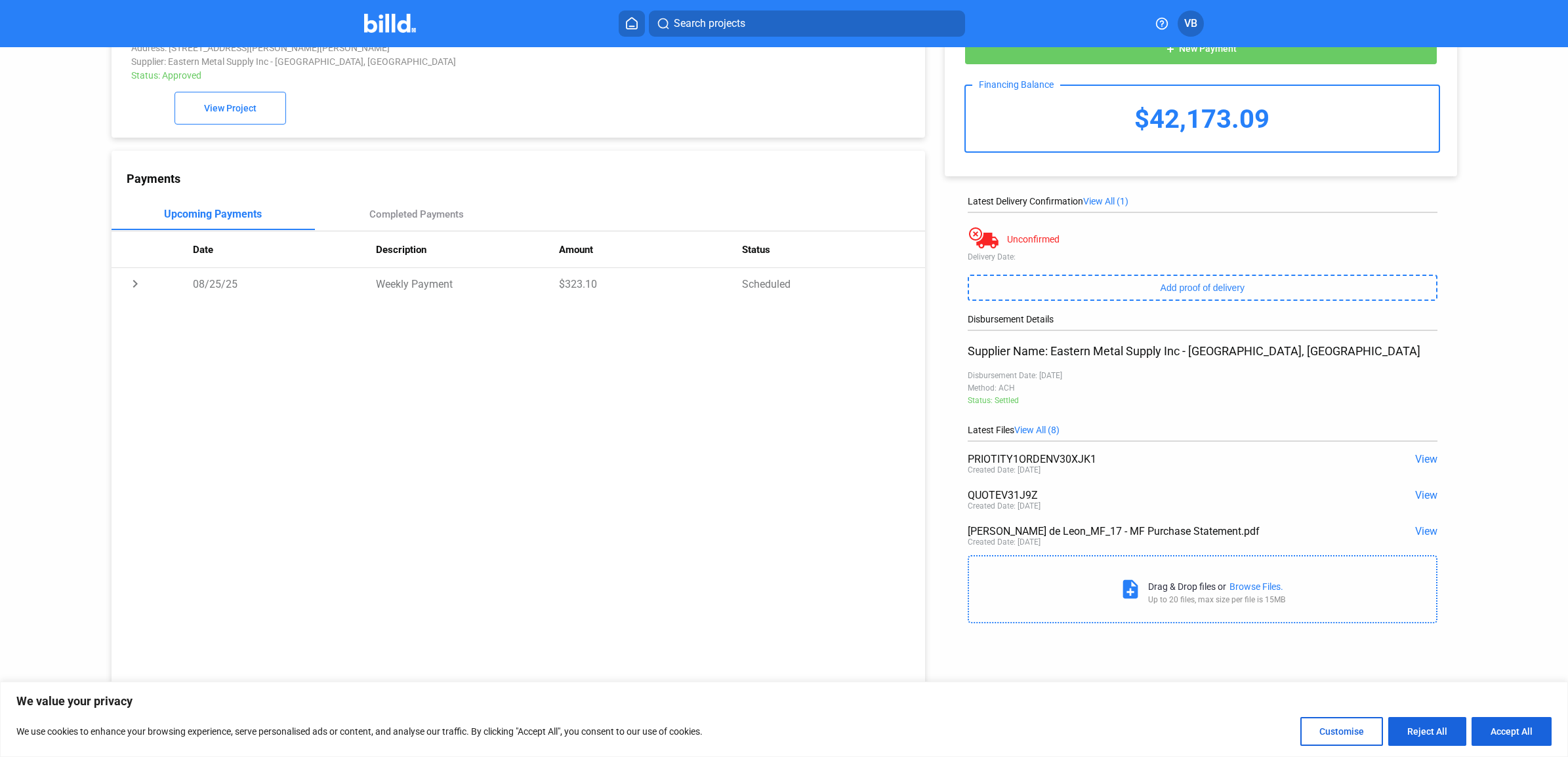
click at [388, 19] on img at bounding box center [390, 23] width 52 height 19
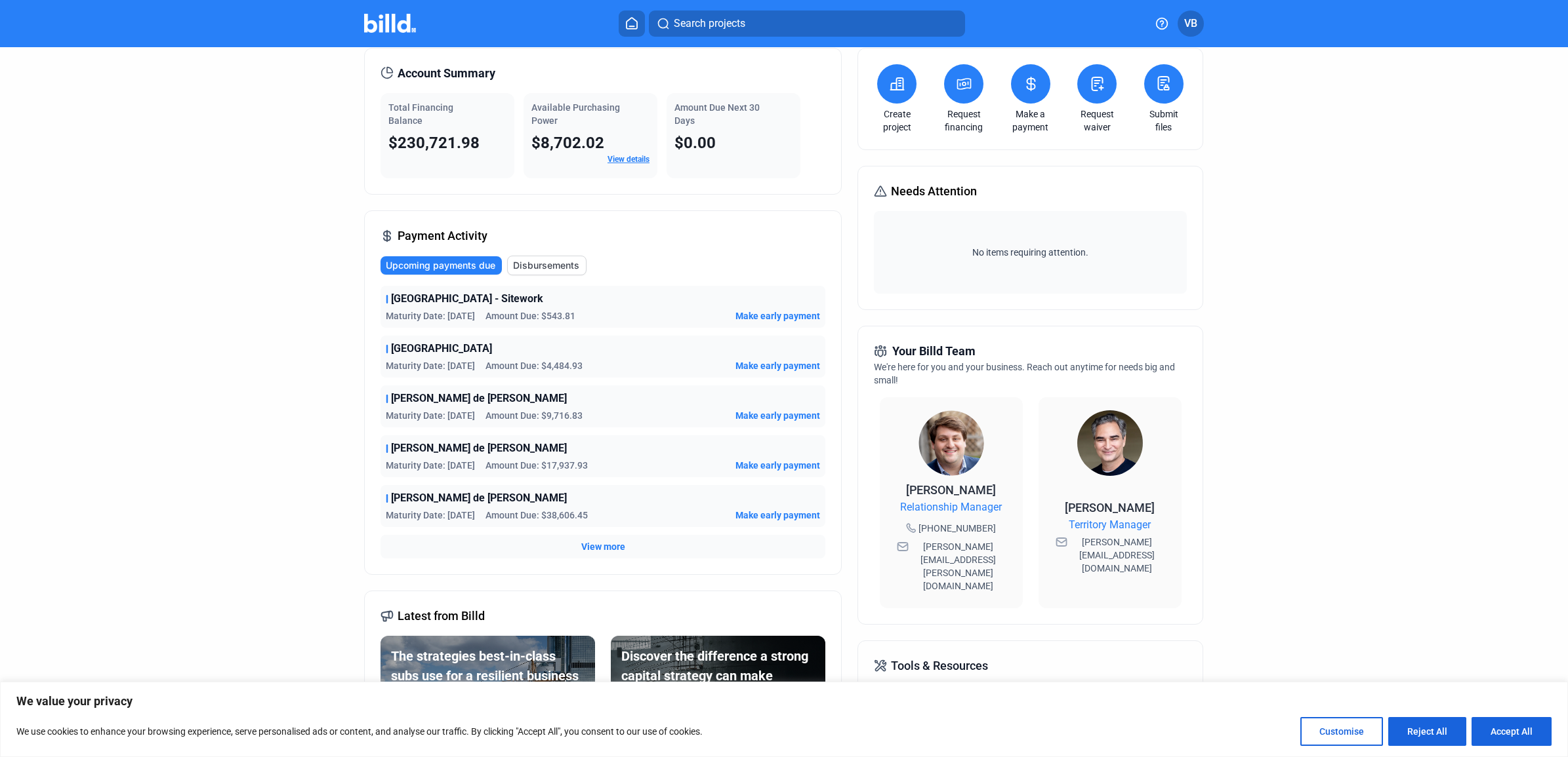
click at [551, 263] on span "Disbursements" at bounding box center [546, 266] width 66 height 13
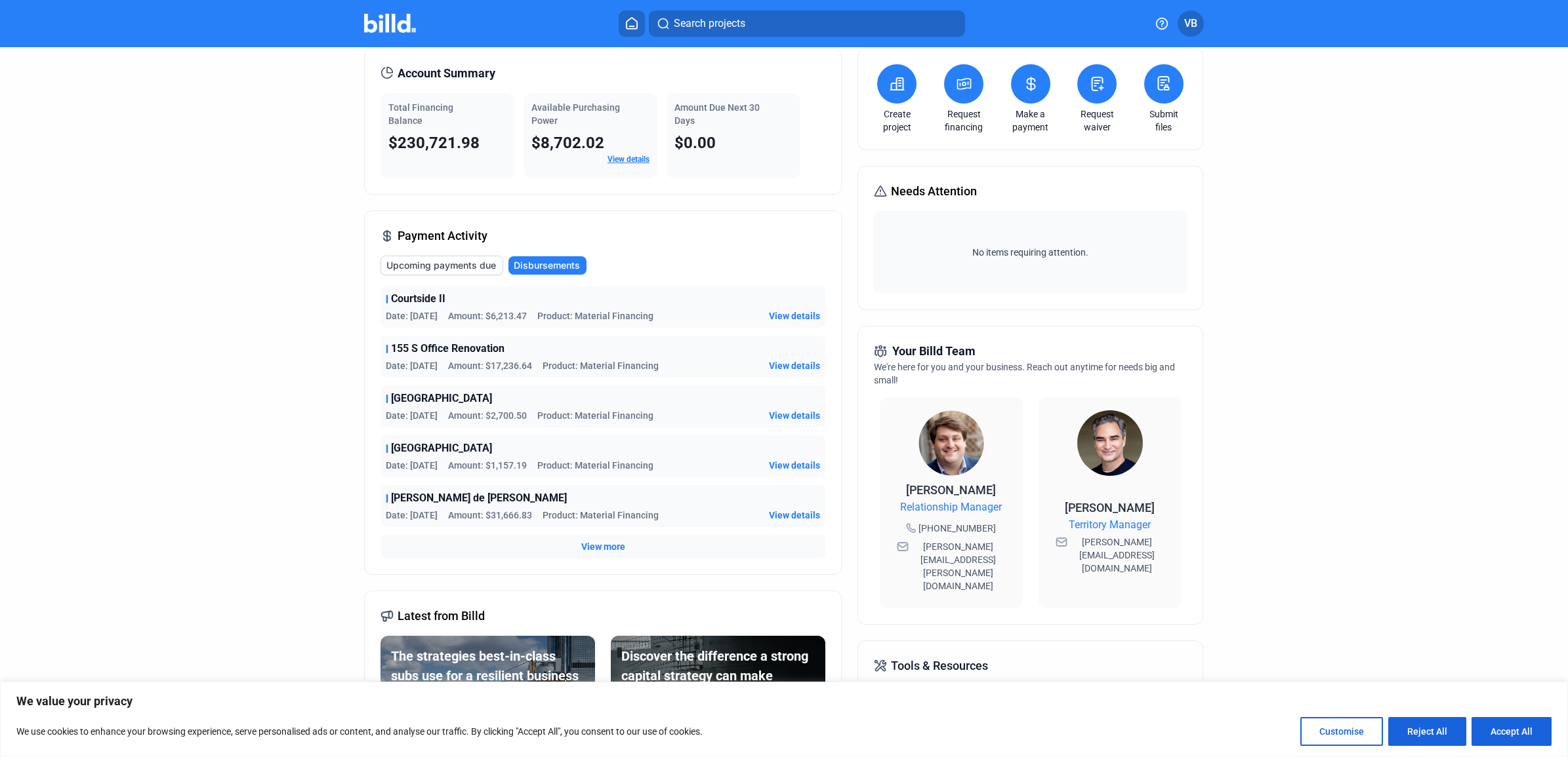
click at [590, 545] on span "View more" at bounding box center [603, 547] width 44 height 13
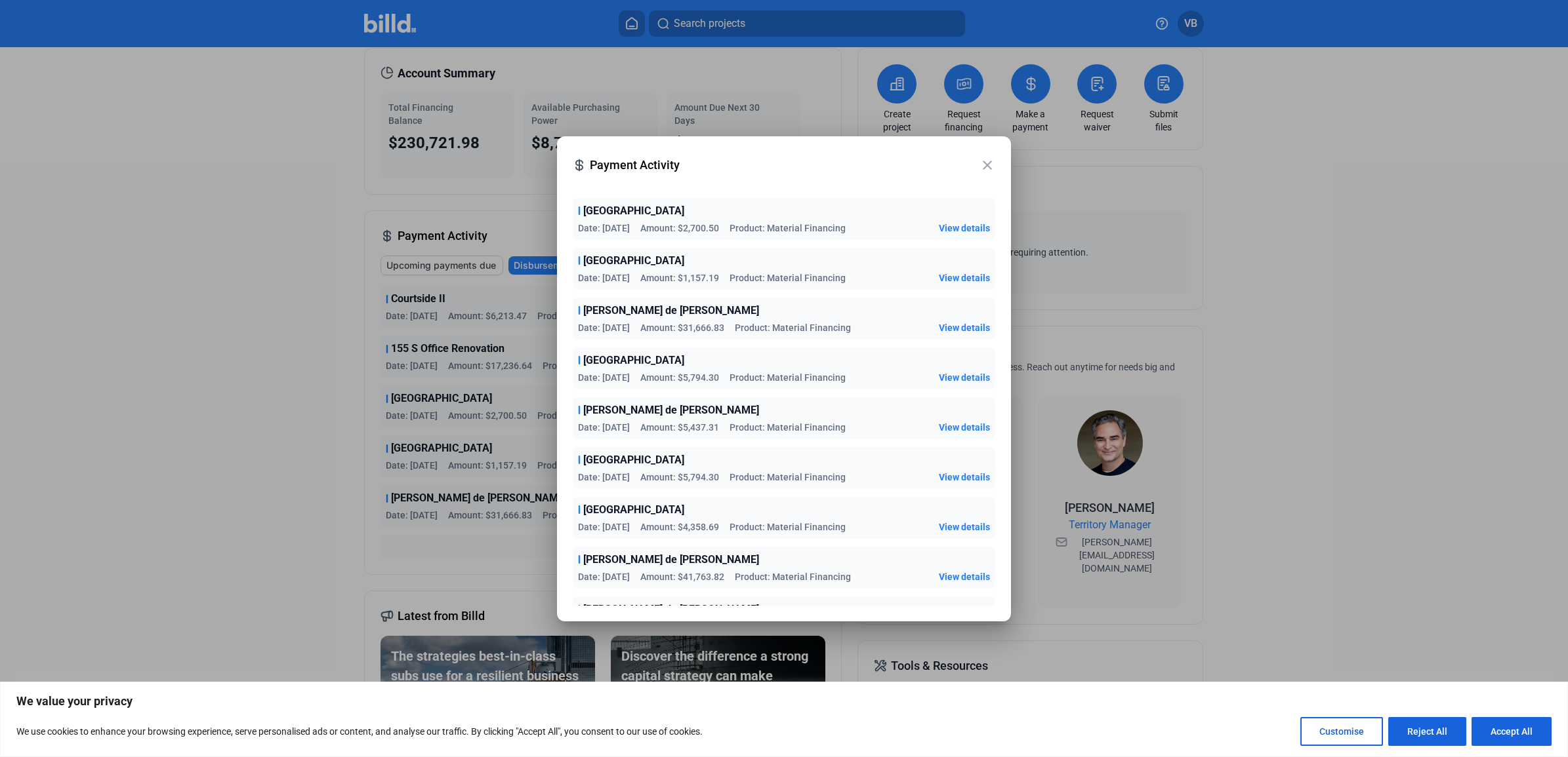
scroll to position [164, 0]
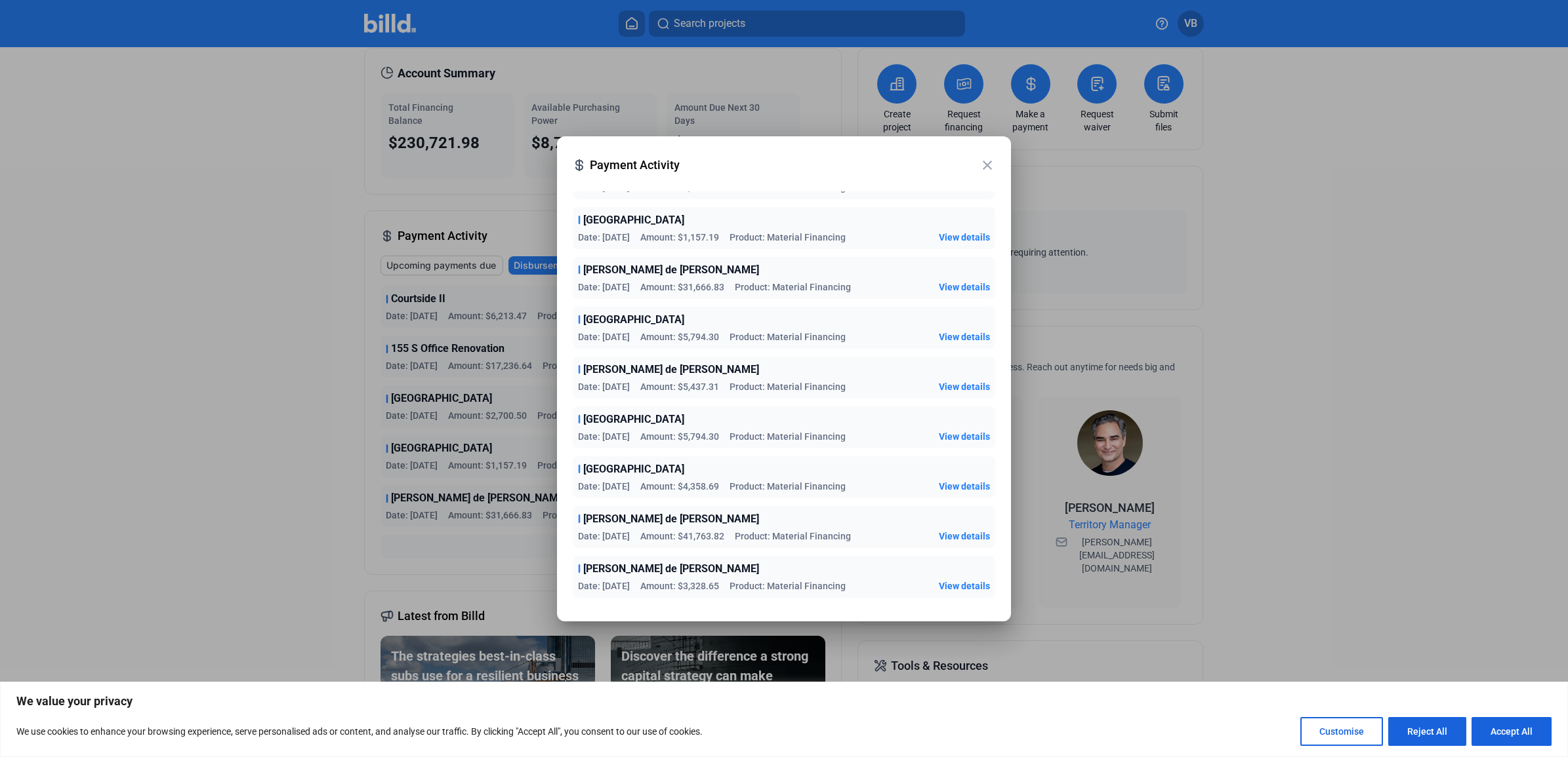
click at [946, 481] on span "View details" at bounding box center [964, 487] width 51 height 13
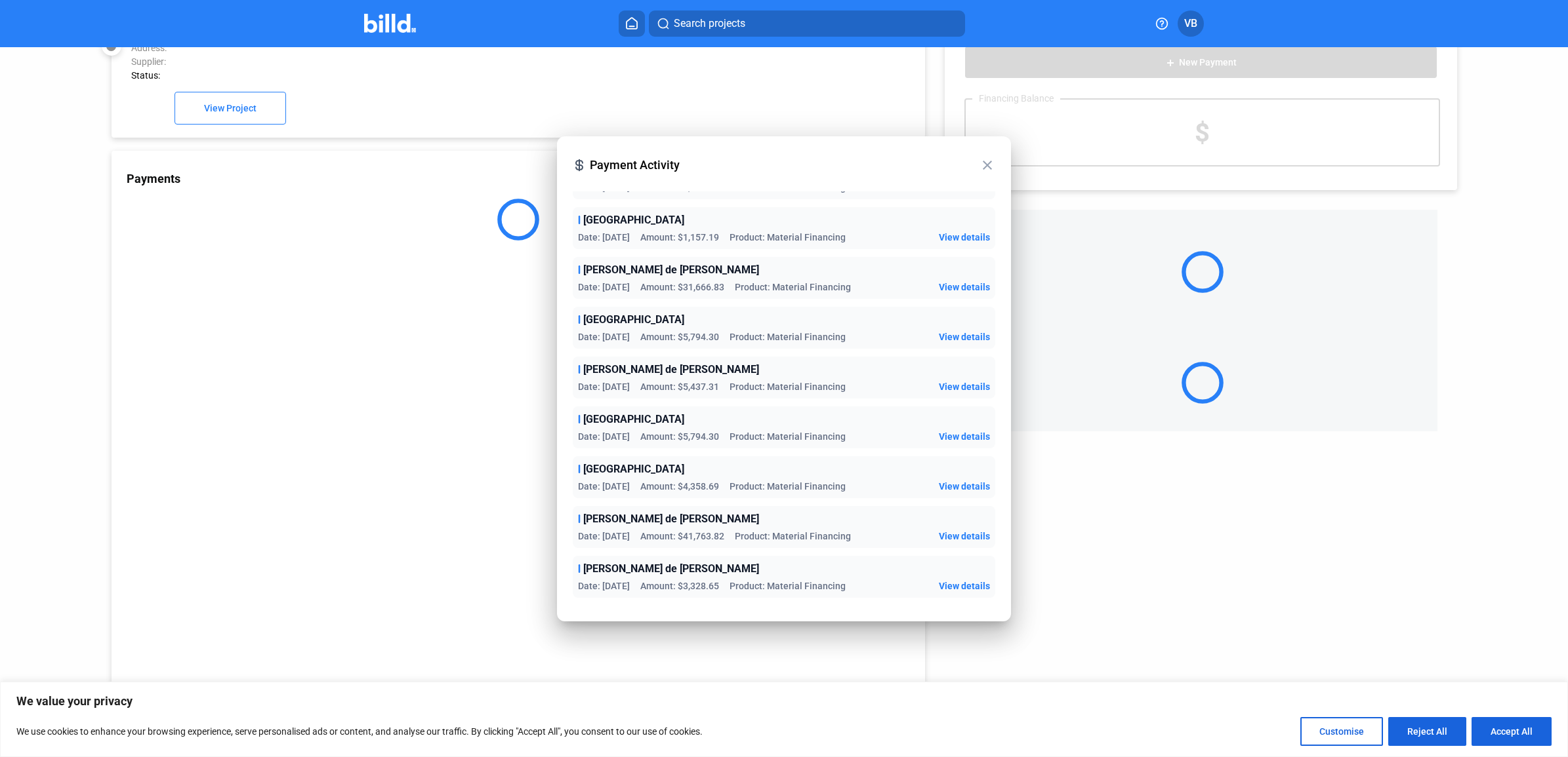
scroll to position [37, 0]
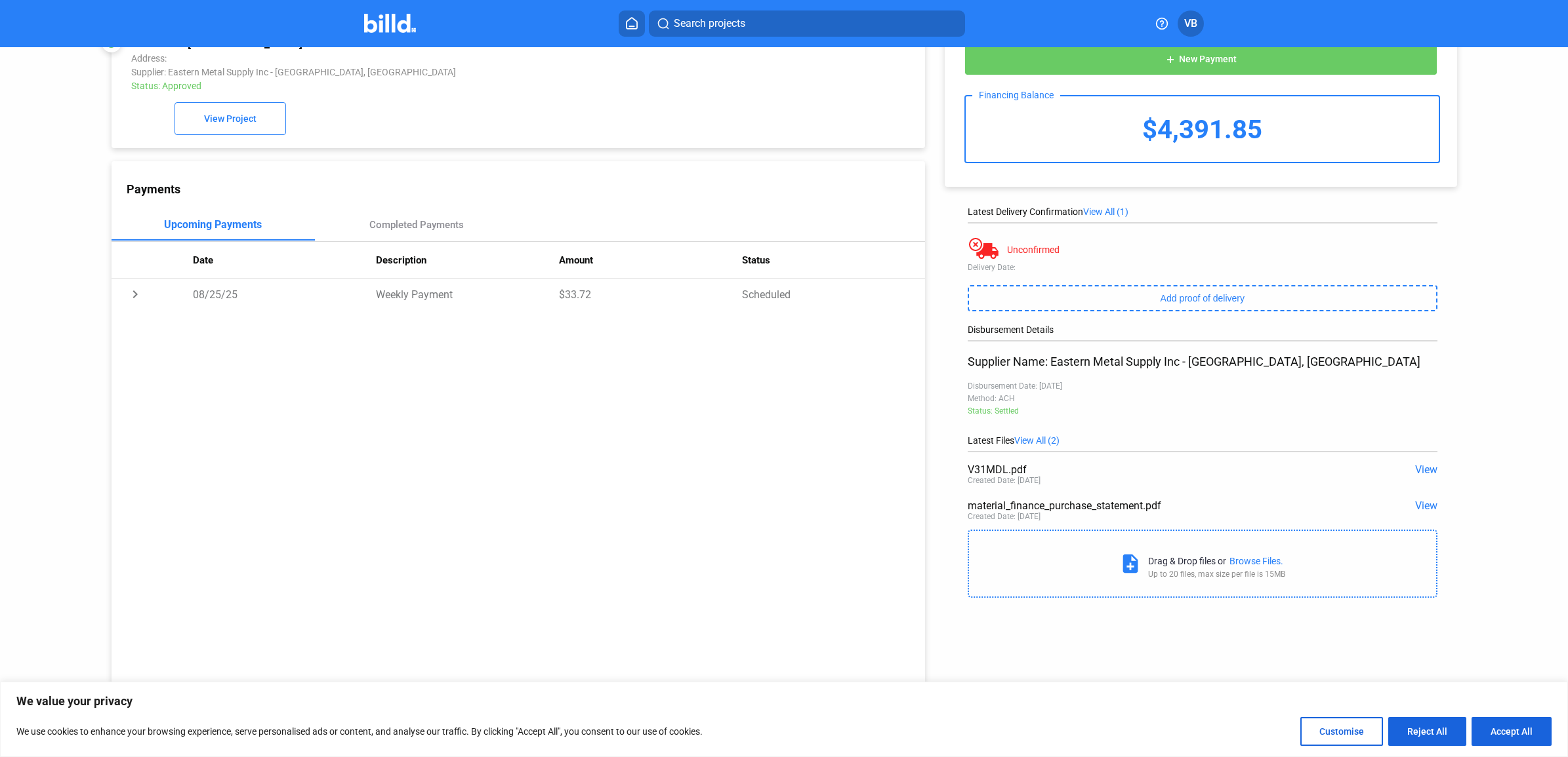
click at [1421, 467] on span "View" at bounding box center [1426, 469] width 23 height 13
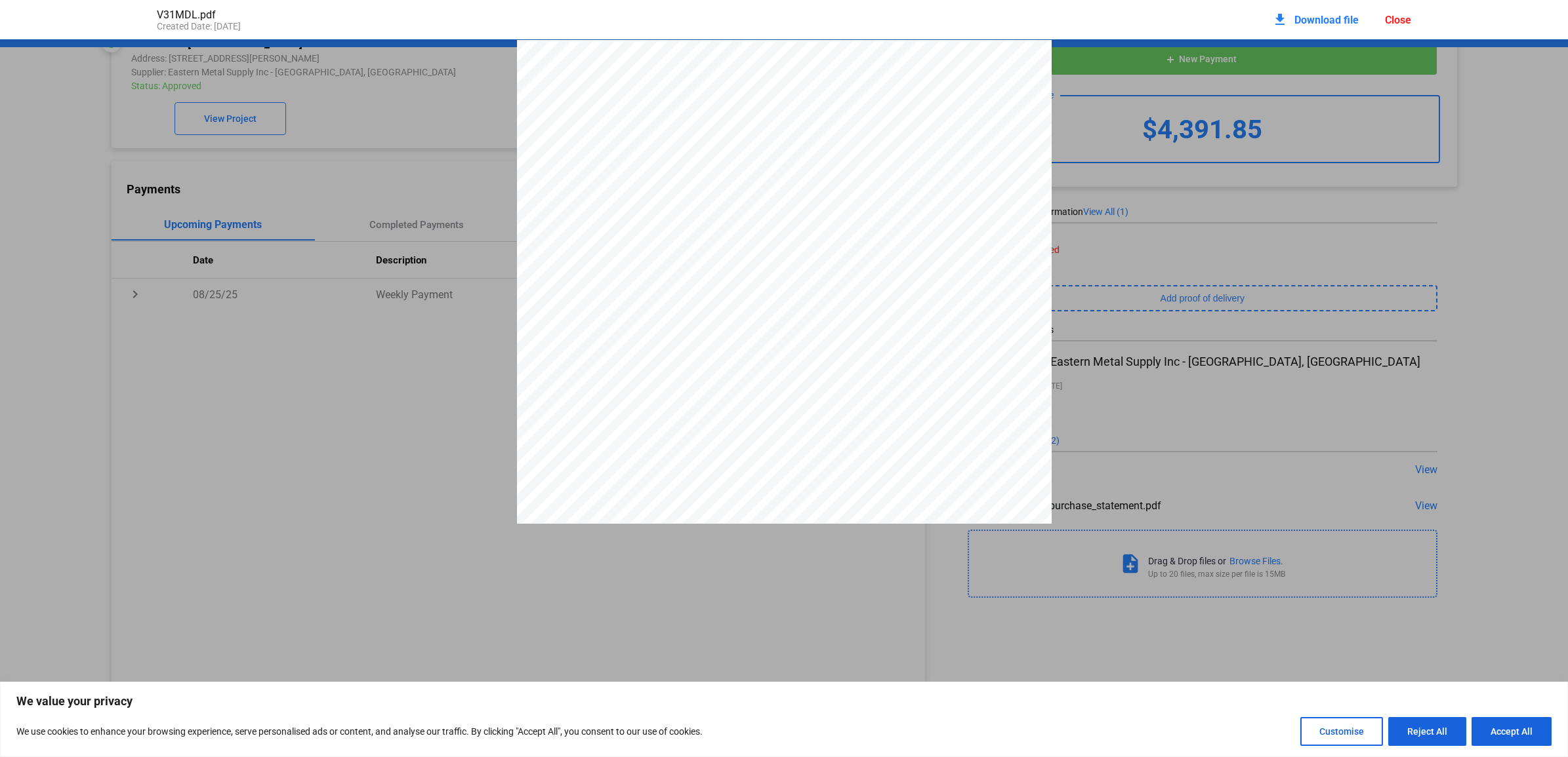
scroll to position [219, 0]
click at [1330, 13] on div "download Download file" at bounding box center [1315, 20] width 87 height 29
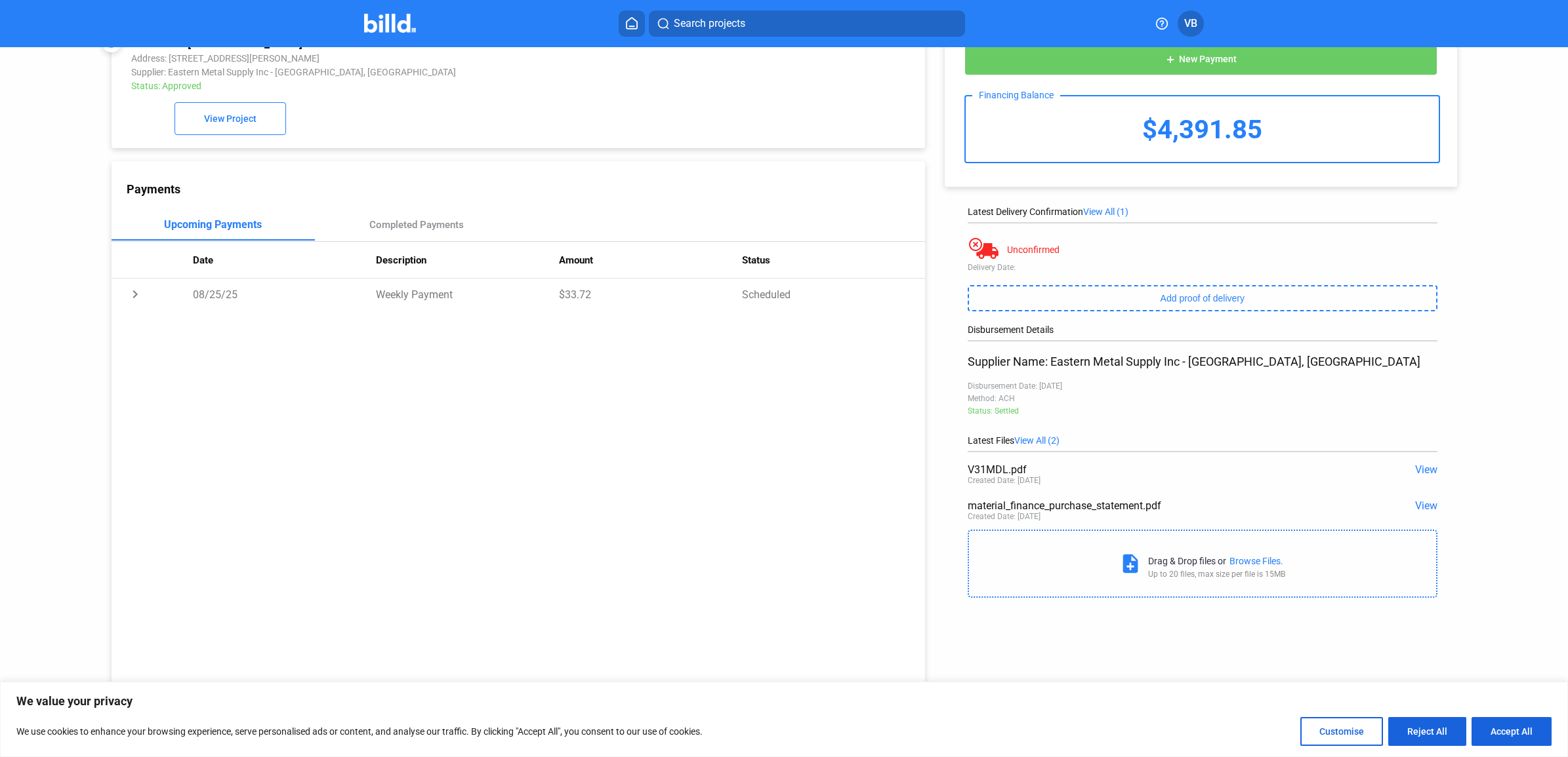
click at [408, 27] on img at bounding box center [390, 23] width 52 height 19
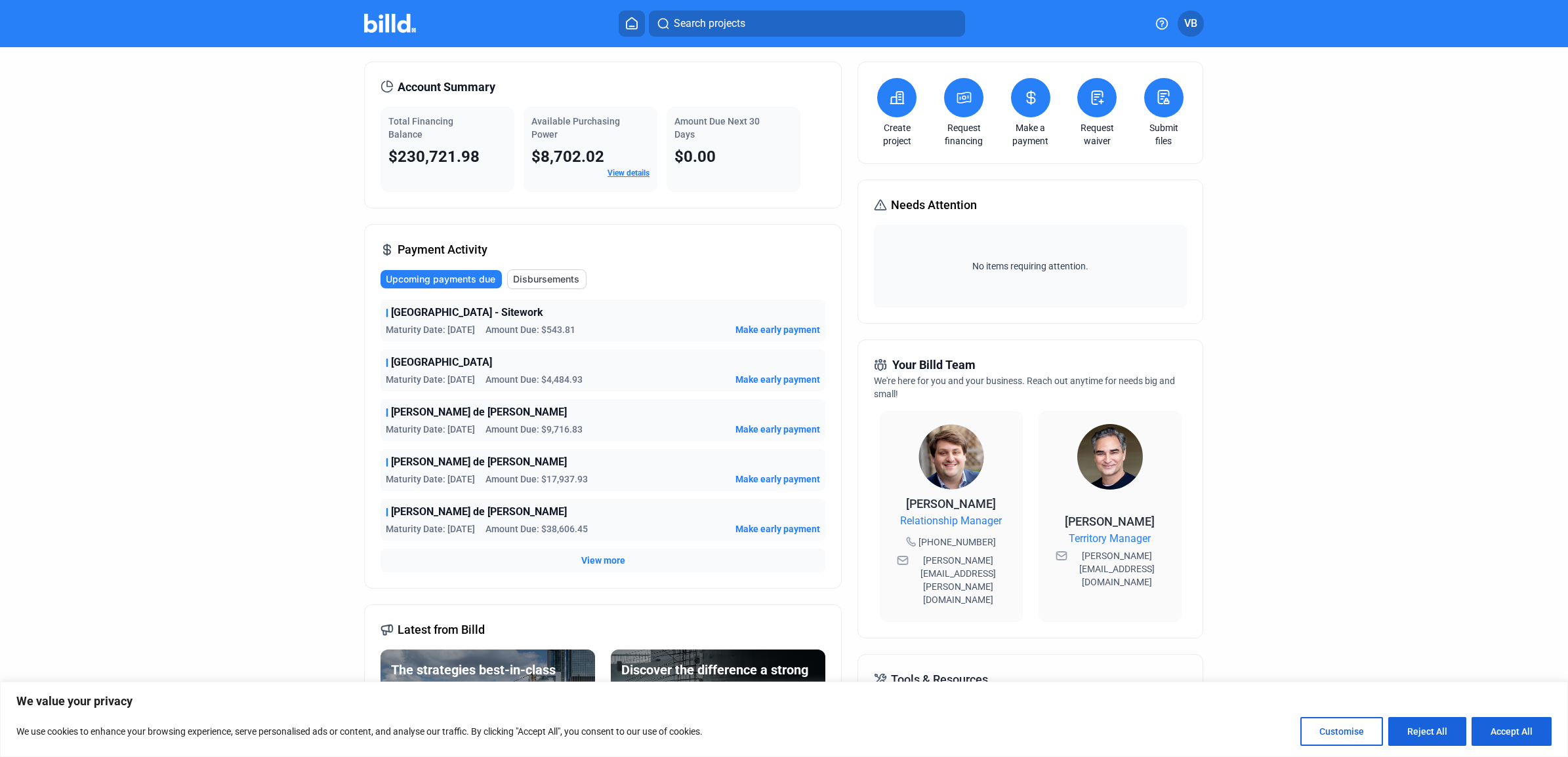
click at [545, 272] on button "Disbursements" at bounding box center [547, 280] width 80 height 20
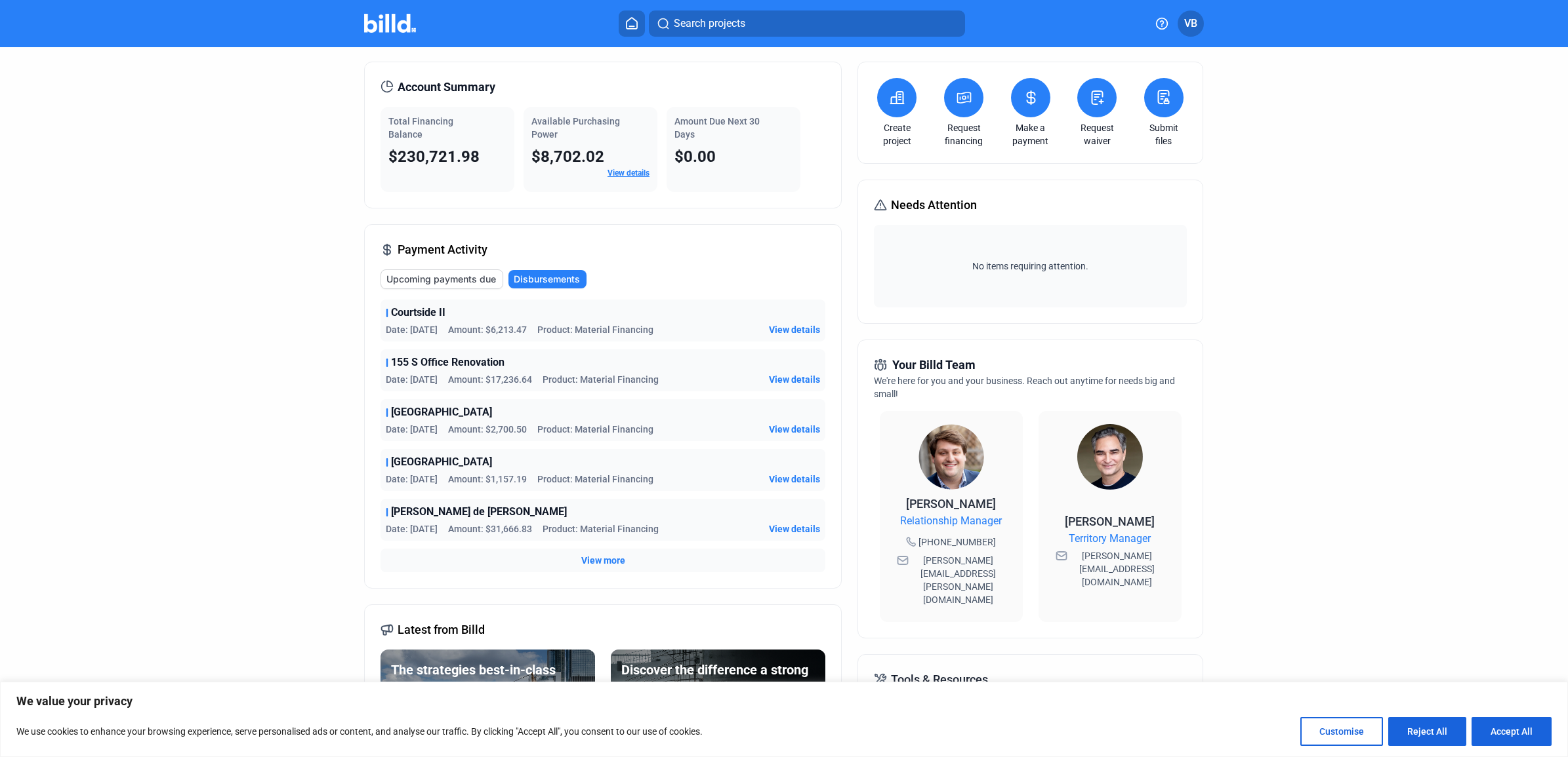
click at [394, 24] on img at bounding box center [390, 23] width 52 height 19
click at [602, 561] on span "View more" at bounding box center [603, 561] width 44 height 13
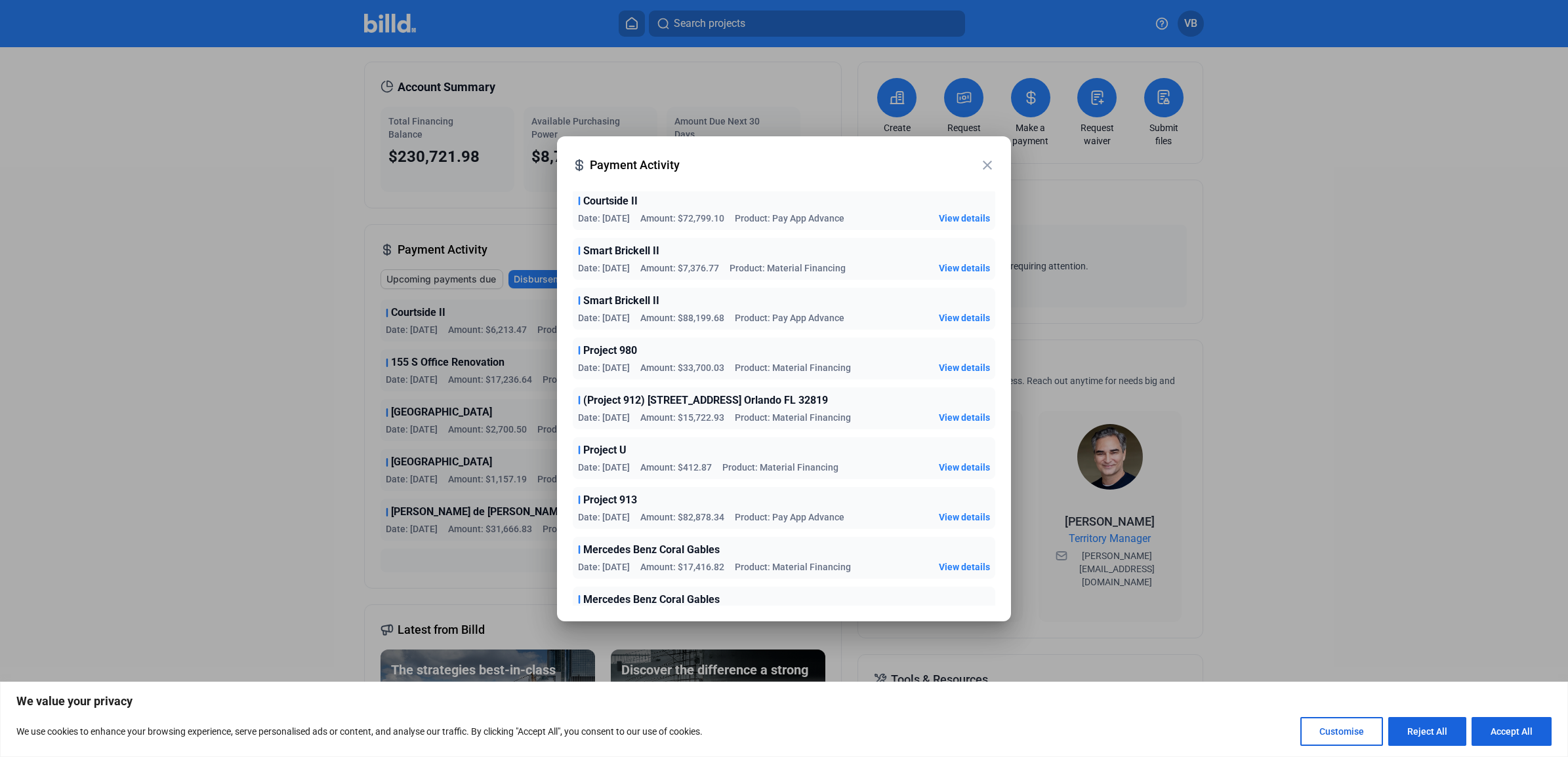
scroll to position [1311, 0]
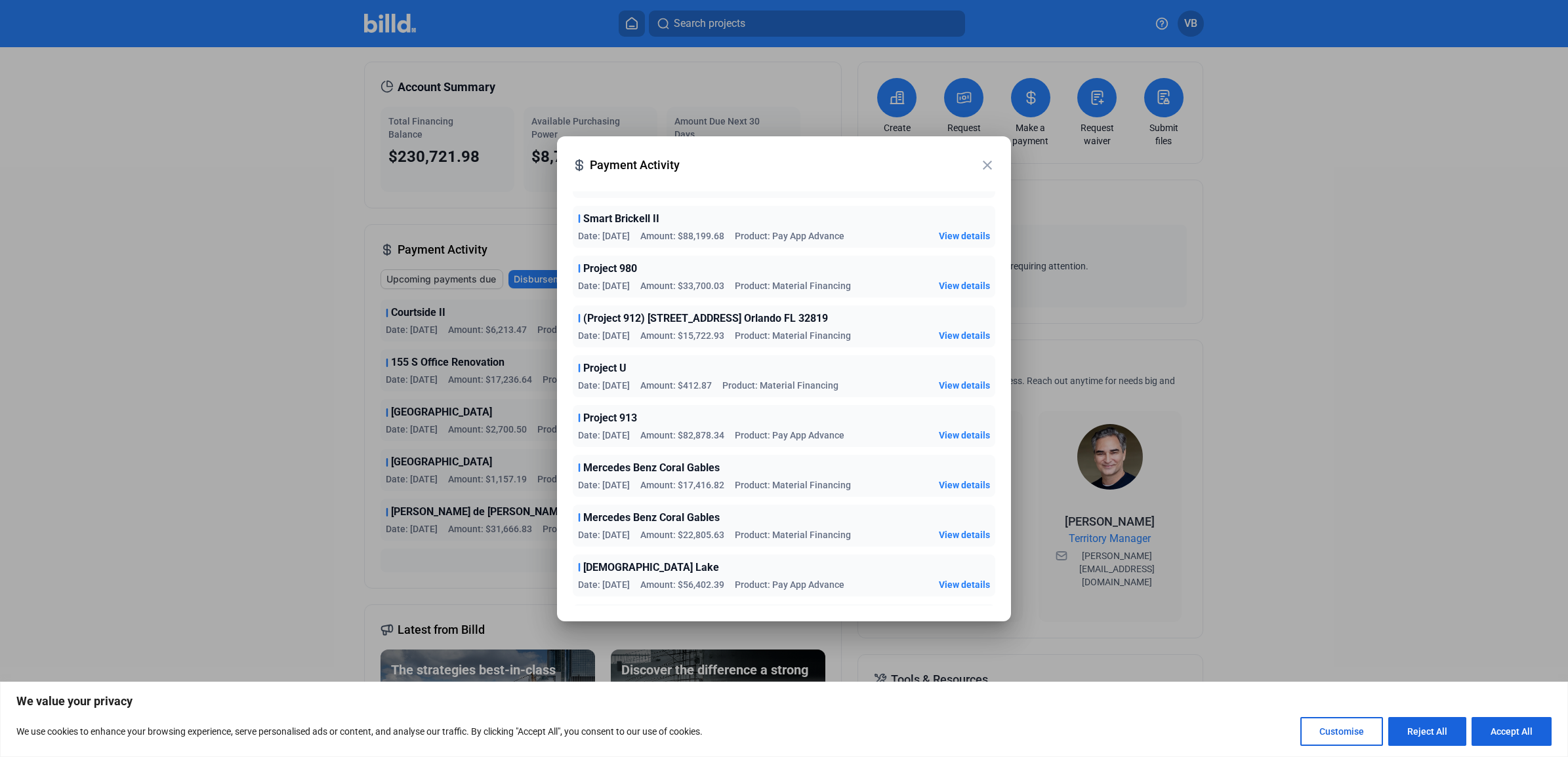
drag, startPoint x: 258, startPoint y: 533, endPoint x: 432, endPoint y: 351, distance: 251.8
click at [259, 532] on div at bounding box center [784, 378] width 1568 height 757
click at [983, 164] on mat-icon "close" at bounding box center [988, 165] width 16 height 16
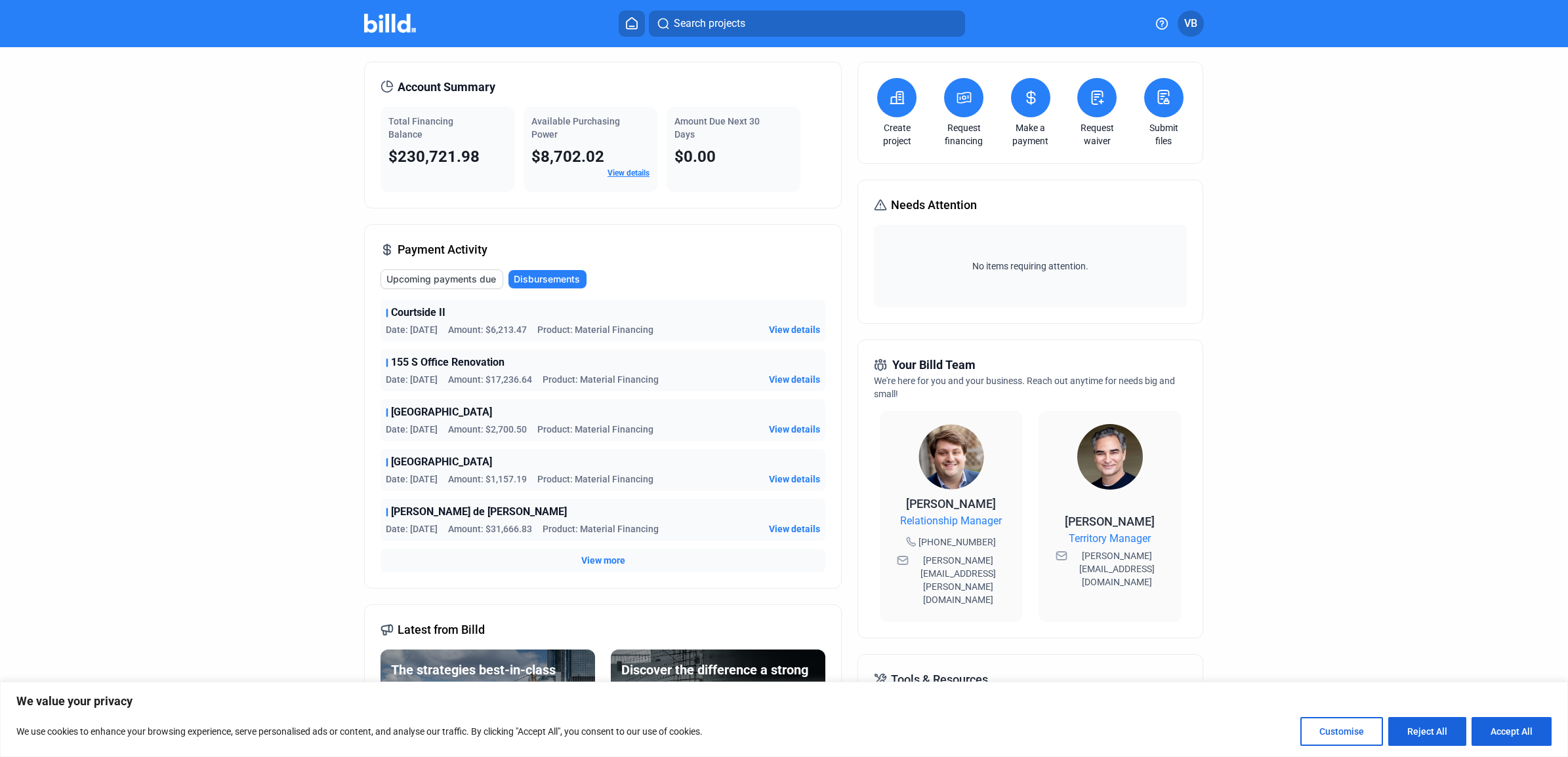
click at [393, 17] on img at bounding box center [390, 23] width 52 height 19
click at [391, 14] on img at bounding box center [390, 23] width 52 height 19
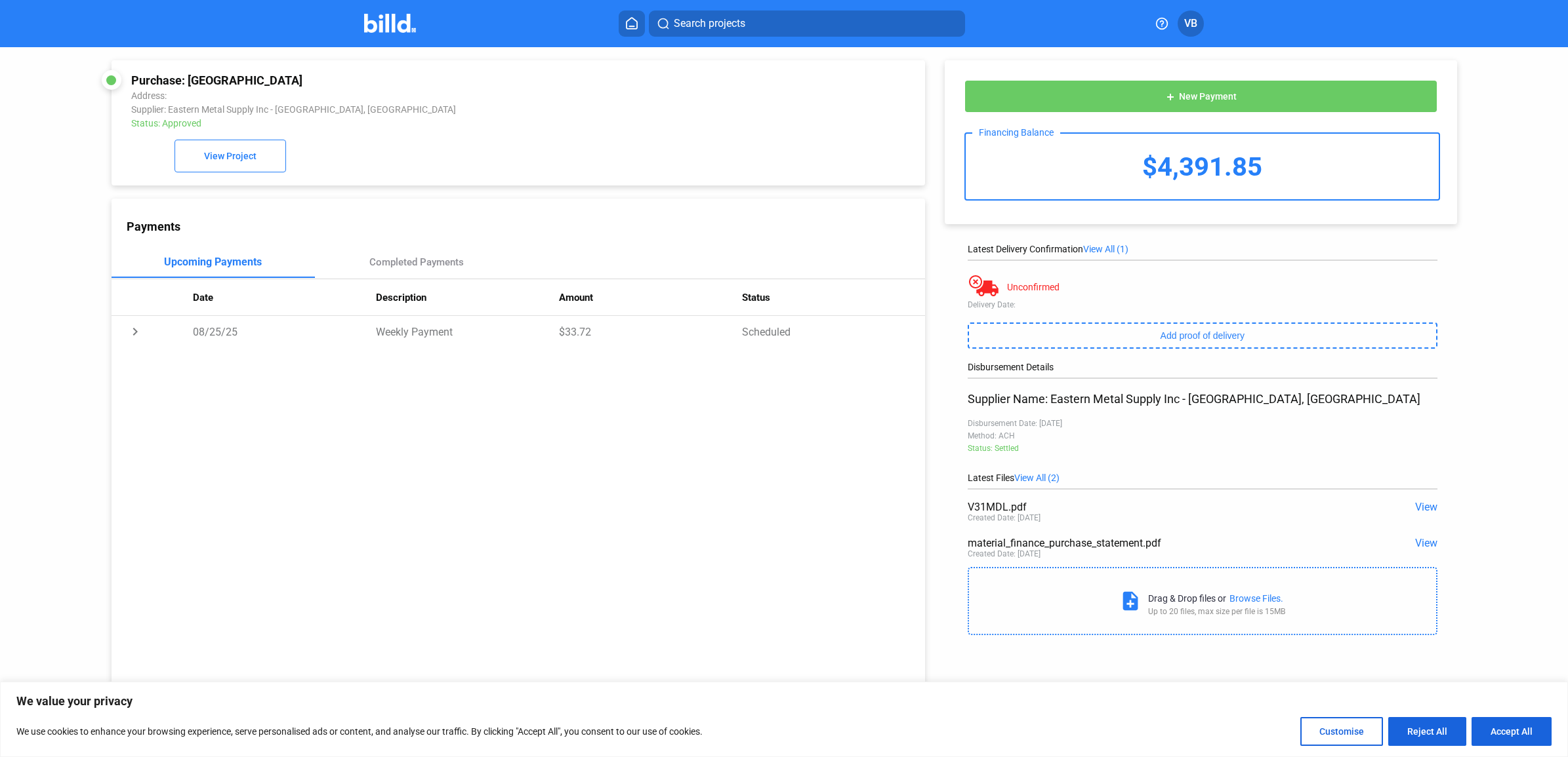
click at [395, 15] on img at bounding box center [390, 23] width 52 height 19
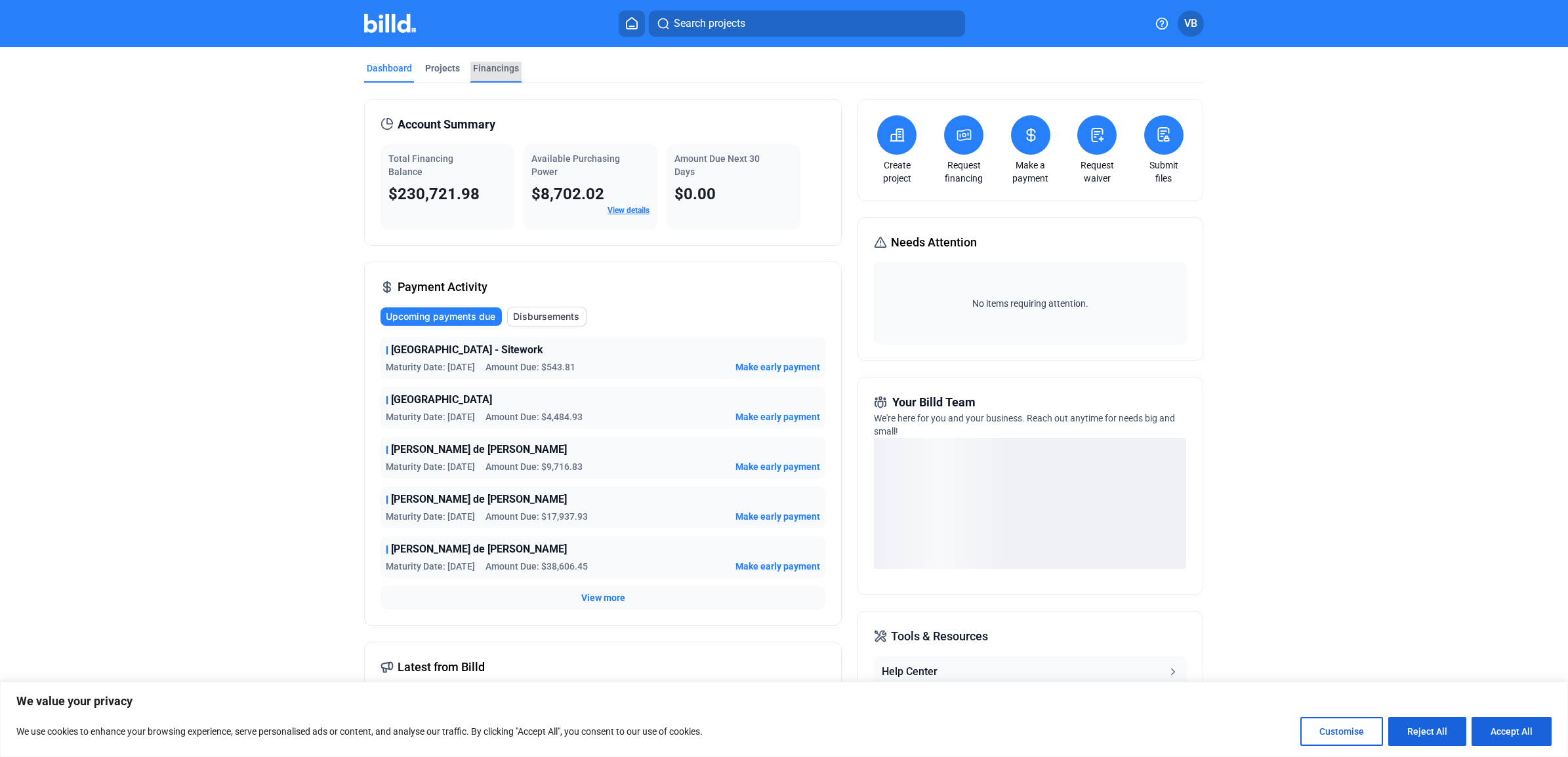
click at [474, 67] on div "Financings" at bounding box center [495, 68] width 46 height 13
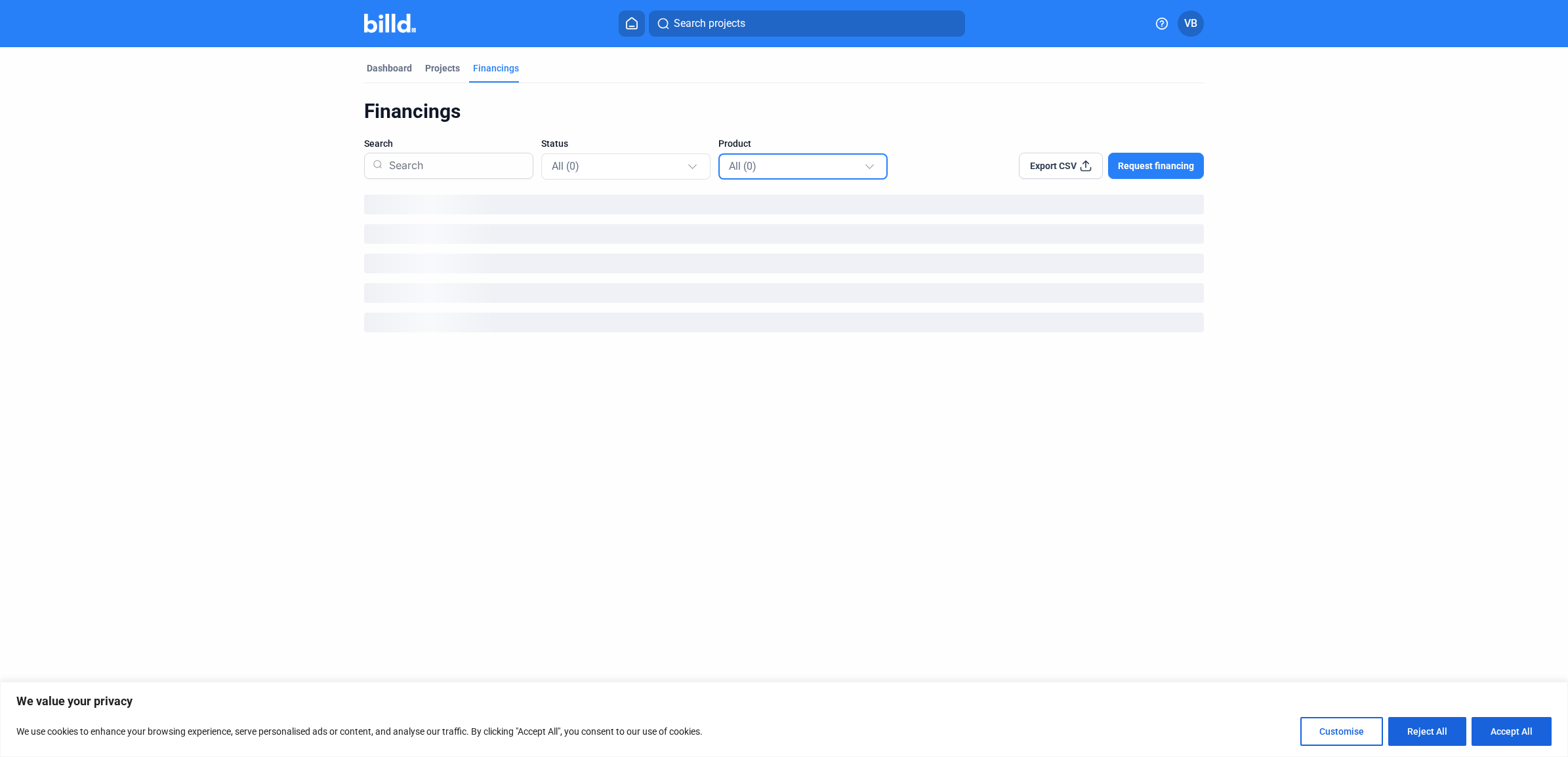
click at [831, 168] on div "All (0)" at bounding box center [797, 166] width 135 height 17
click at [808, 257] on span "Material Financing (0)" at bounding box center [776, 253] width 95 height 12
drag, startPoint x: 658, startPoint y: 161, endPoint x: 655, endPoint y: 155, distance: 6.7
click at [655, 155] on div "All (0)" at bounding box center [627, 166] width 150 height 26
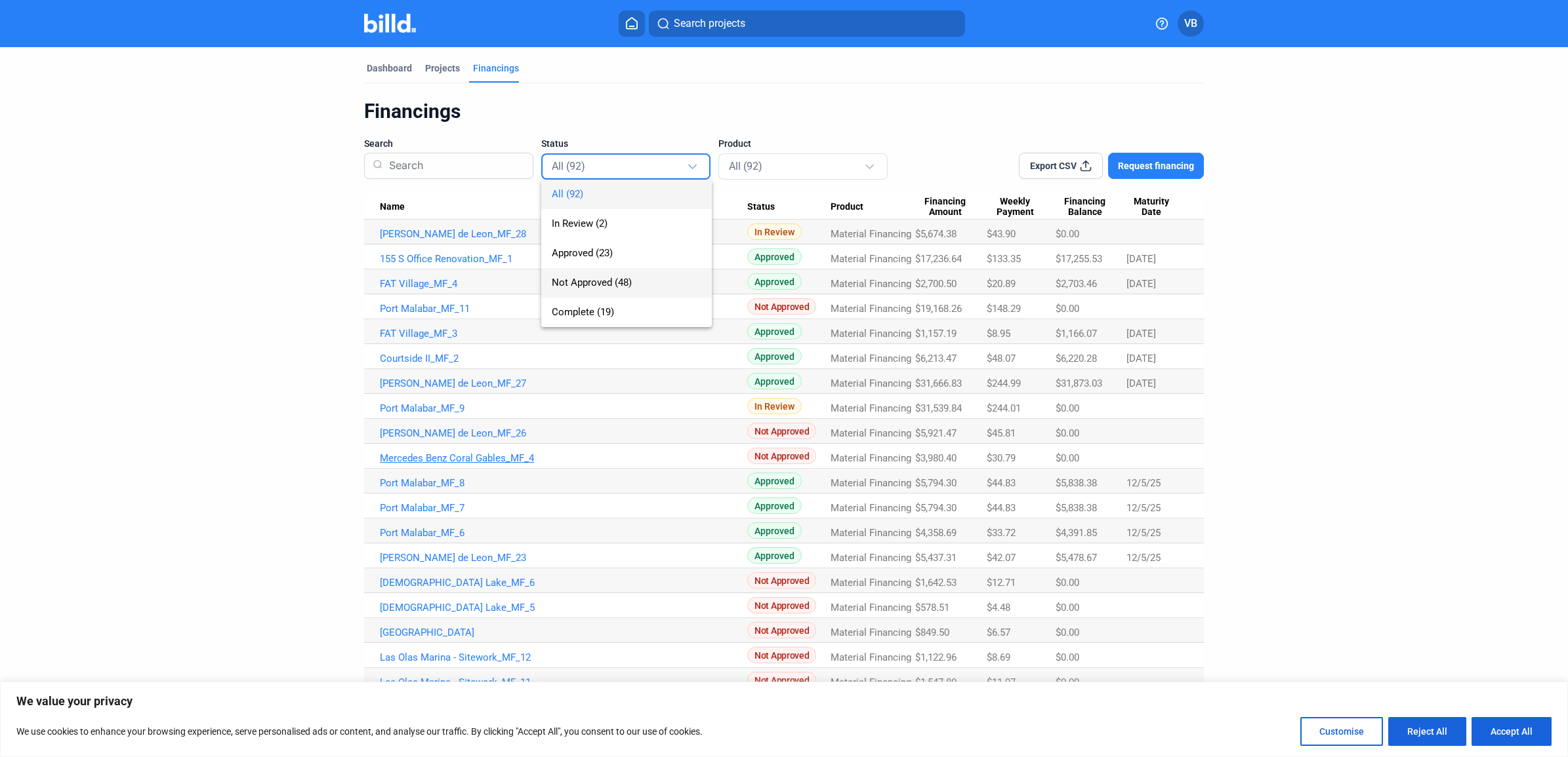
drag, startPoint x: 649, startPoint y: 274, endPoint x: 659, endPoint y: 280, distance: 11.7
click at [649, 273] on span "Not Approved (48)" at bounding box center [627, 283] width 150 height 30
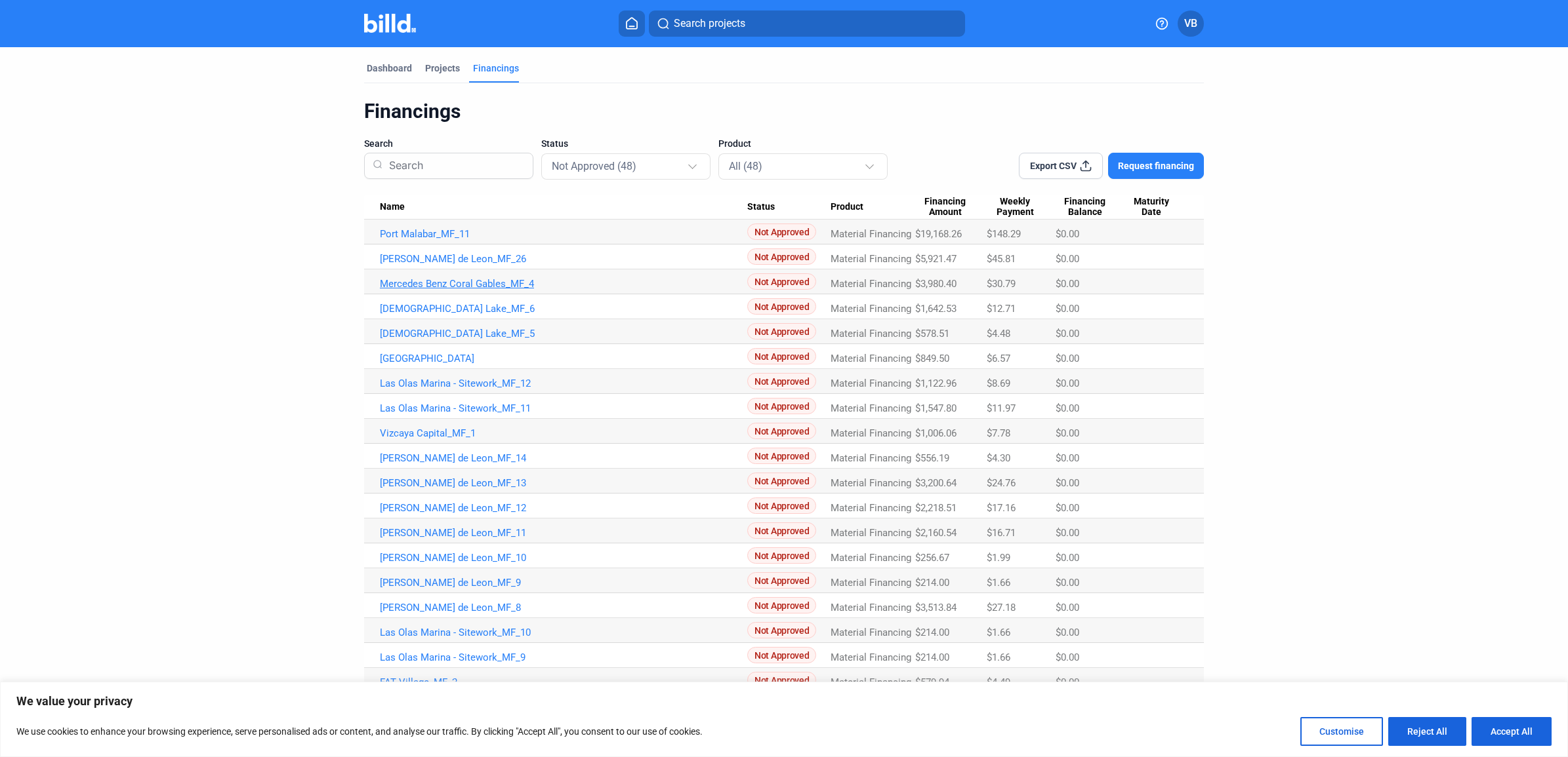
click at [659, 240] on link "Mercedes Benz Coral Gables_MF_4" at bounding box center [564, 234] width 367 height 12
